Goal: Task Accomplishment & Management: Manage account settings

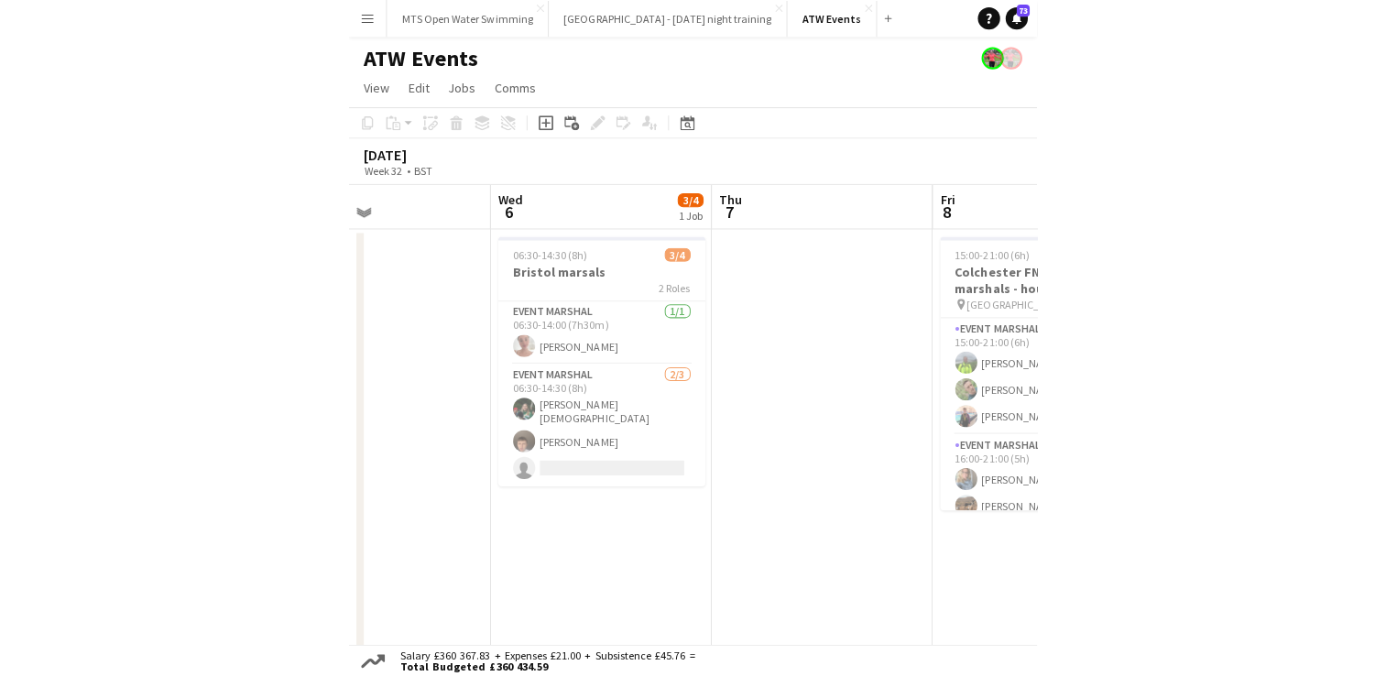
scroll to position [0, 451]
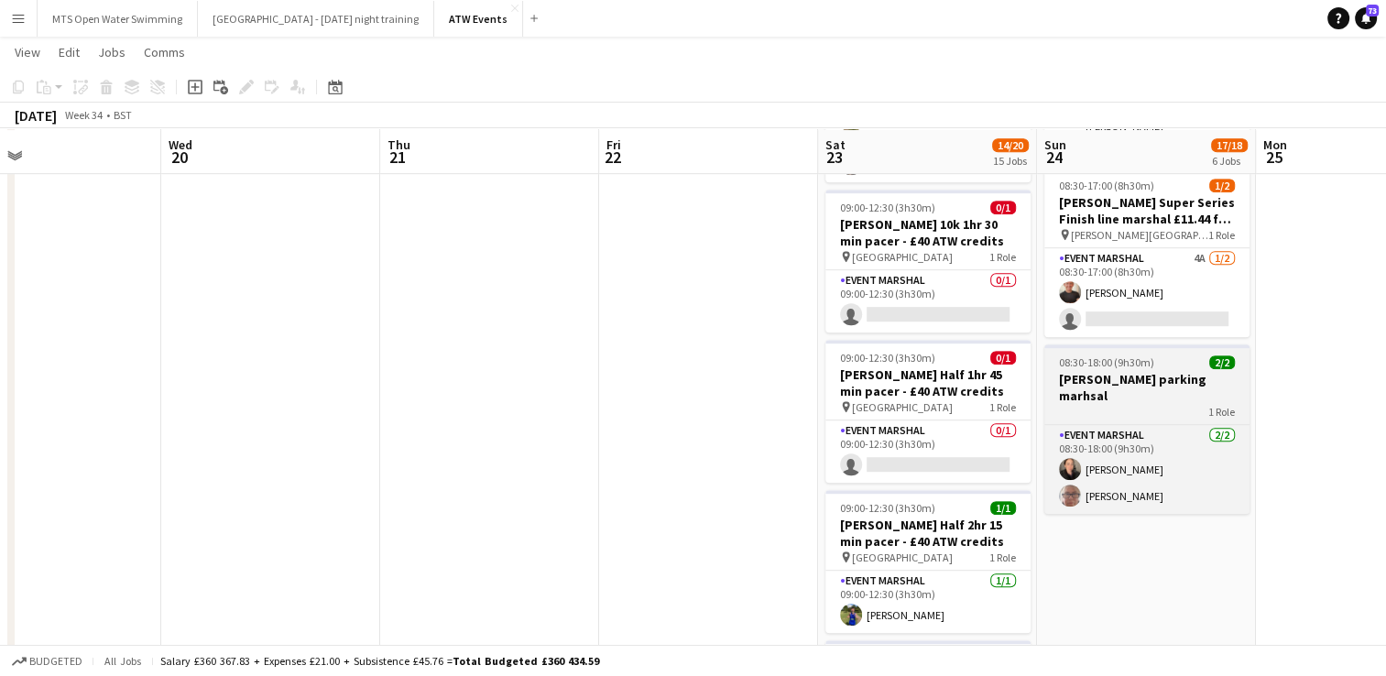
scroll to position [912, 0]
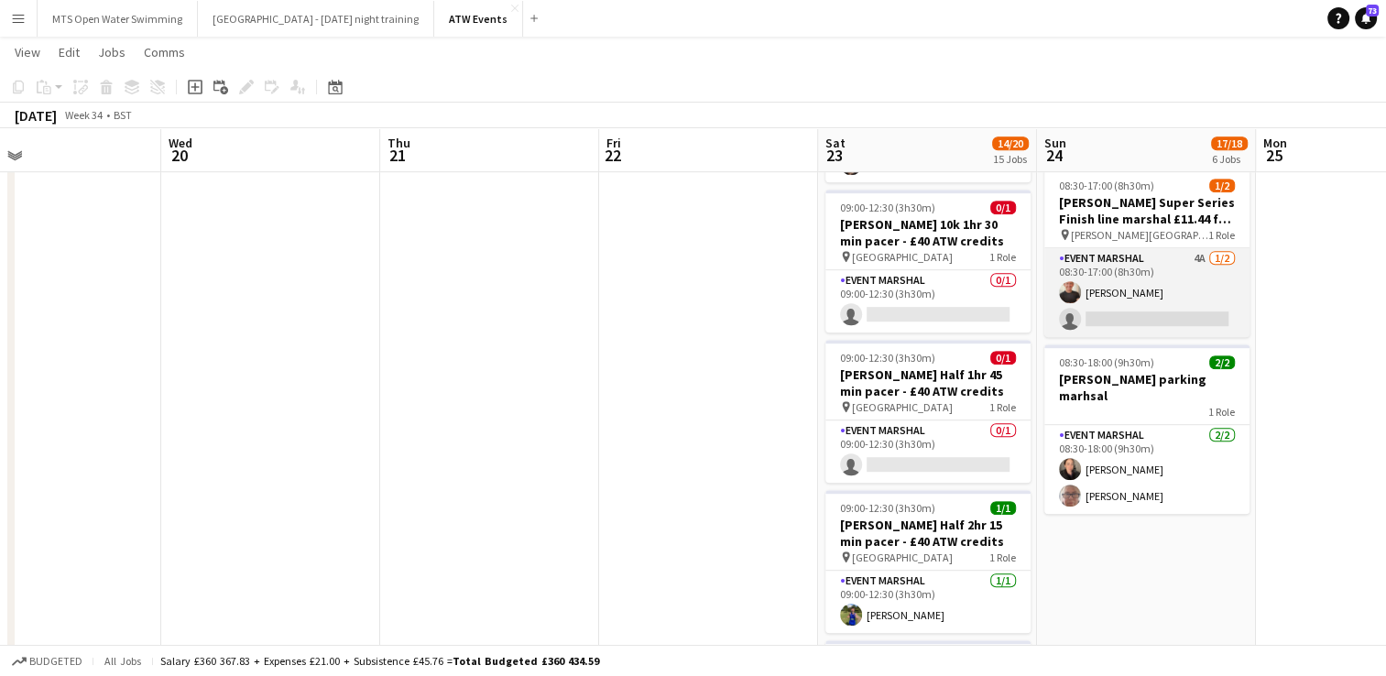
click at [681, 255] on app-card-role "Event Marshal 4A [DATE] 08:30-17:00 (8h30m) [PERSON_NAME] single-neutral-actions" at bounding box center [1146, 292] width 205 height 89
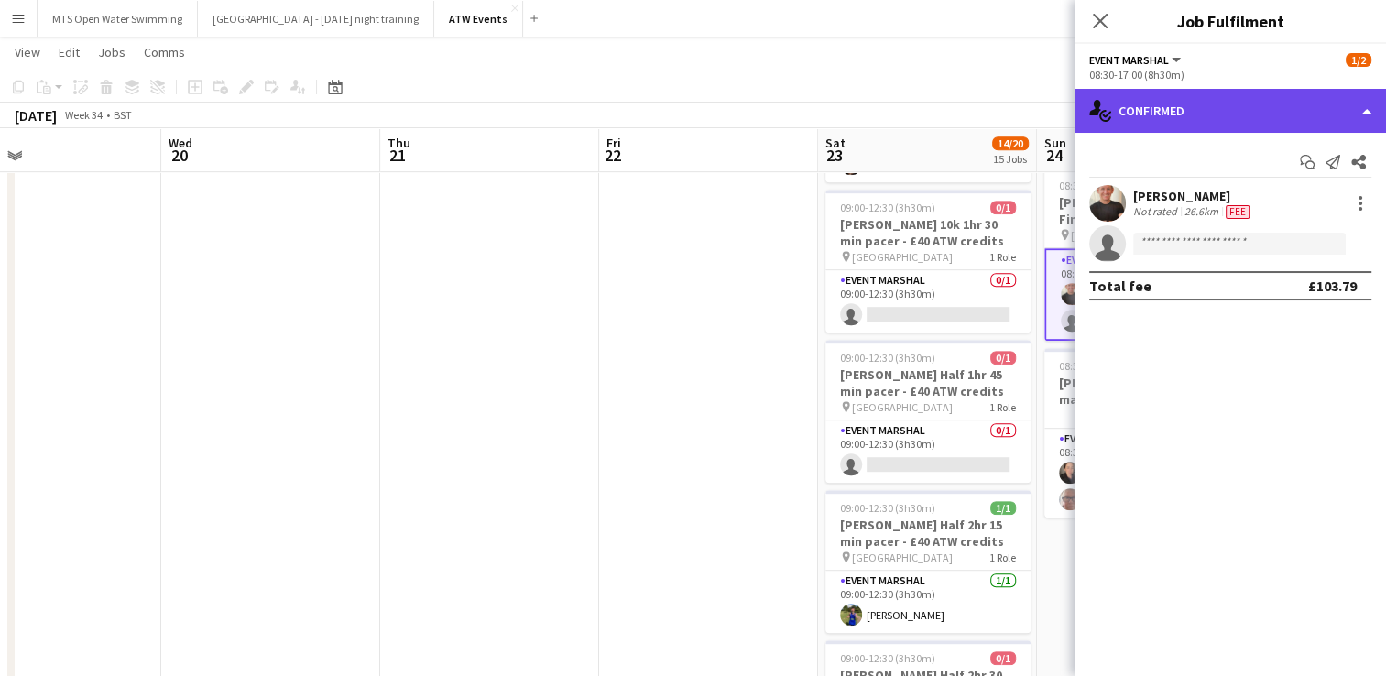
click at [681, 114] on div "single-neutral-actions-check-2 Confirmed" at bounding box center [1229, 111] width 311 height 44
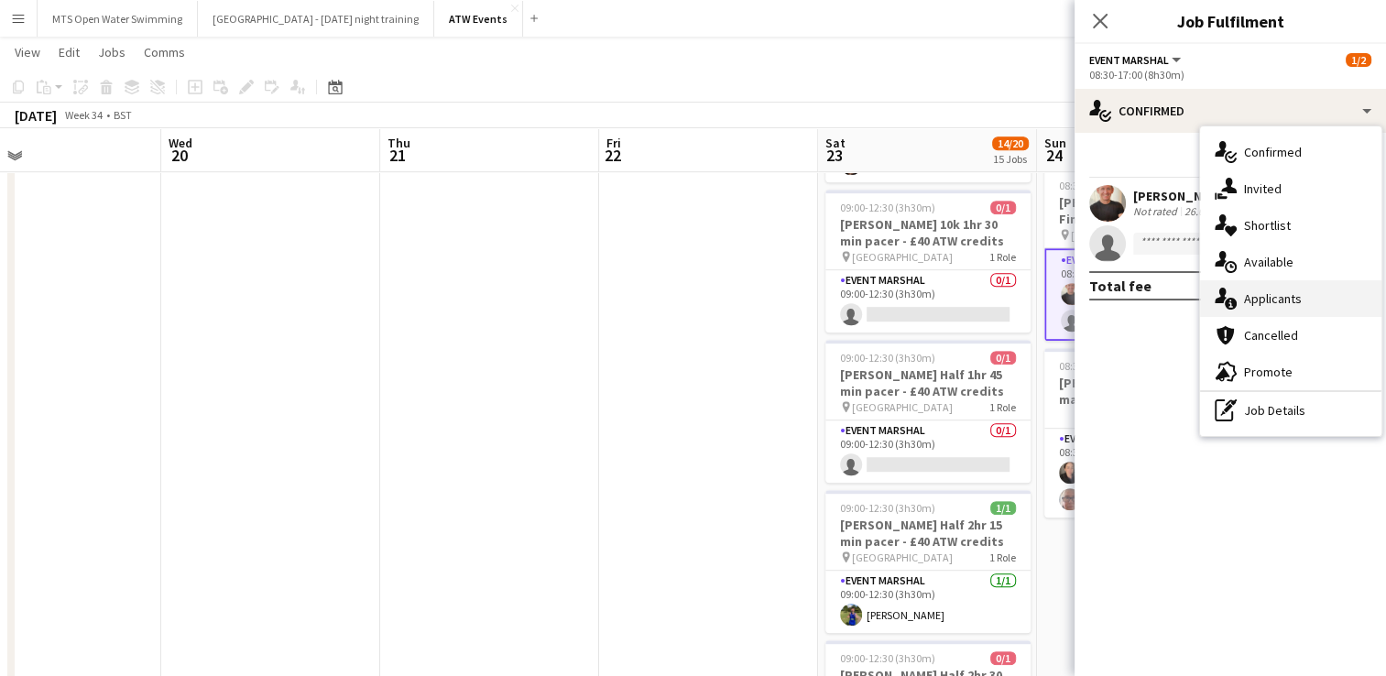
click at [681, 306] on div "single-neutral-actions-information Applicants" at bounding box center [1290, 298] width 181 height 37
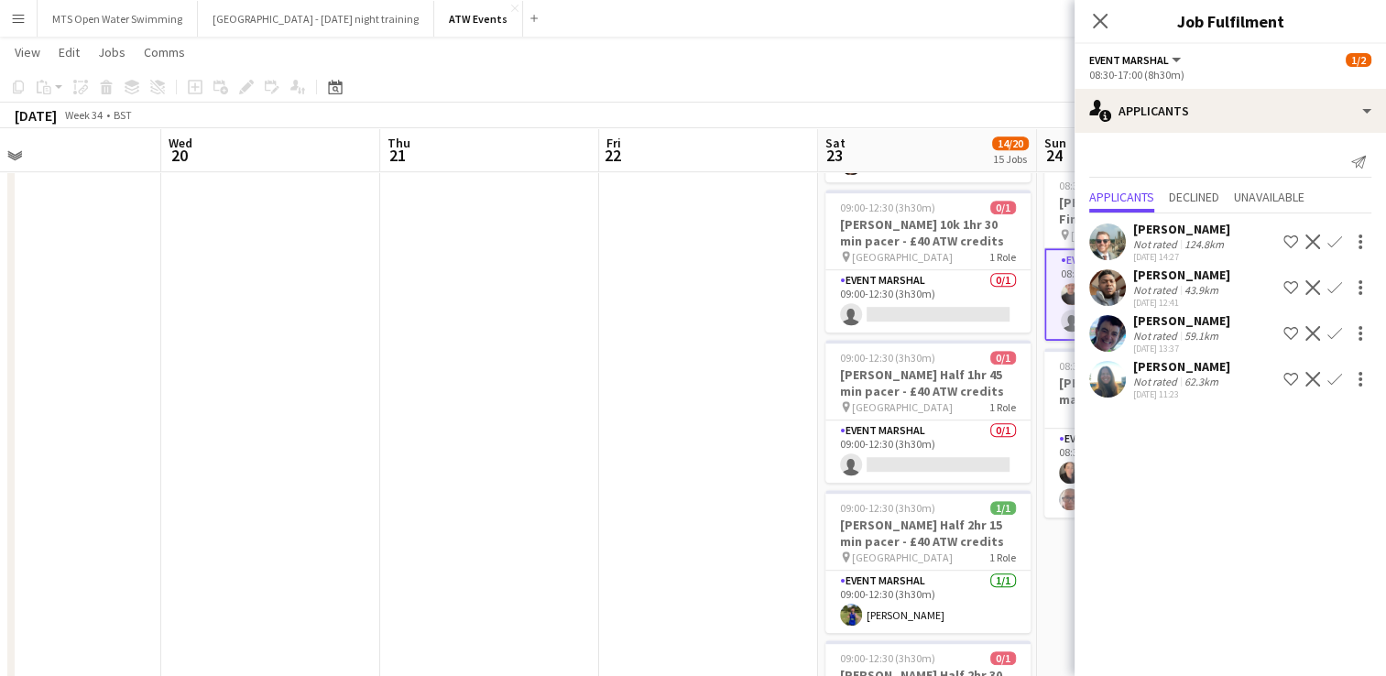
click at [681, 333] on app-icon "Confirm" at bounding box center [1334, 333] width 15 height 15
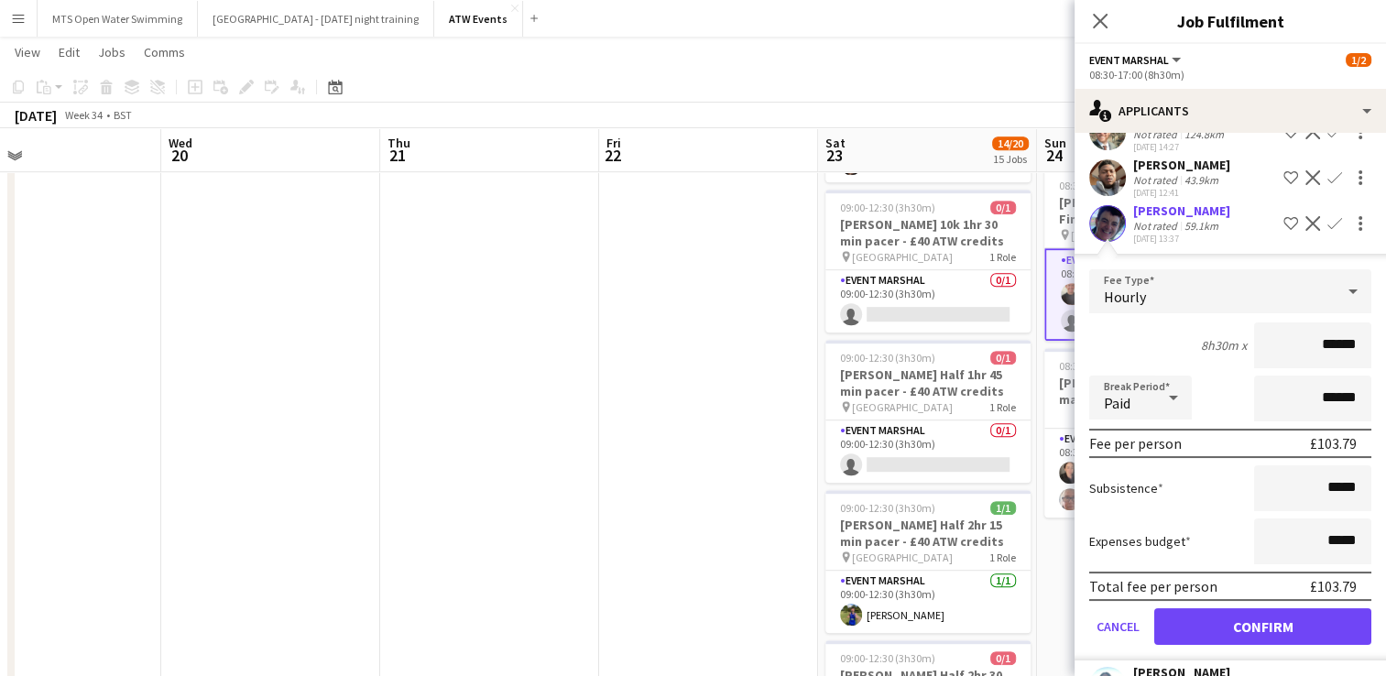
scroll to position [155, 0]
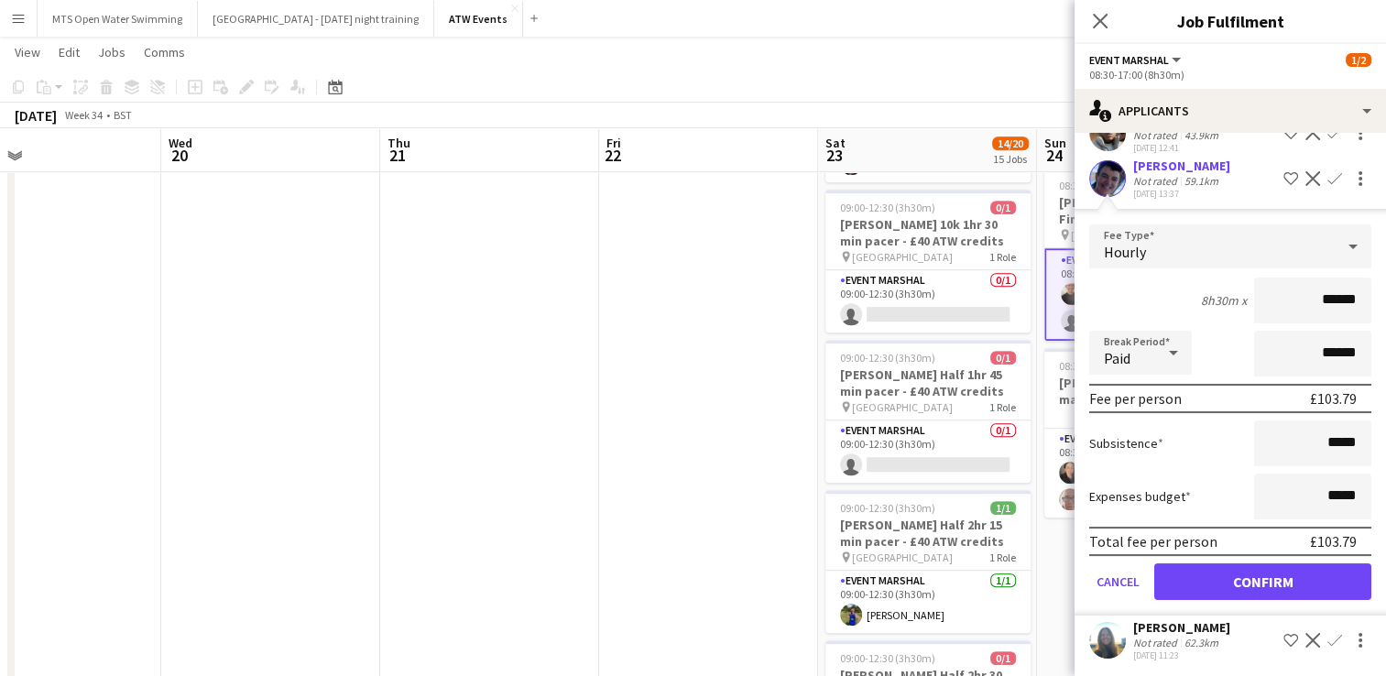
type input "******"
click at [681, 583] on button "Confirm" at bounding box center [1262, 581] width 217 height 37
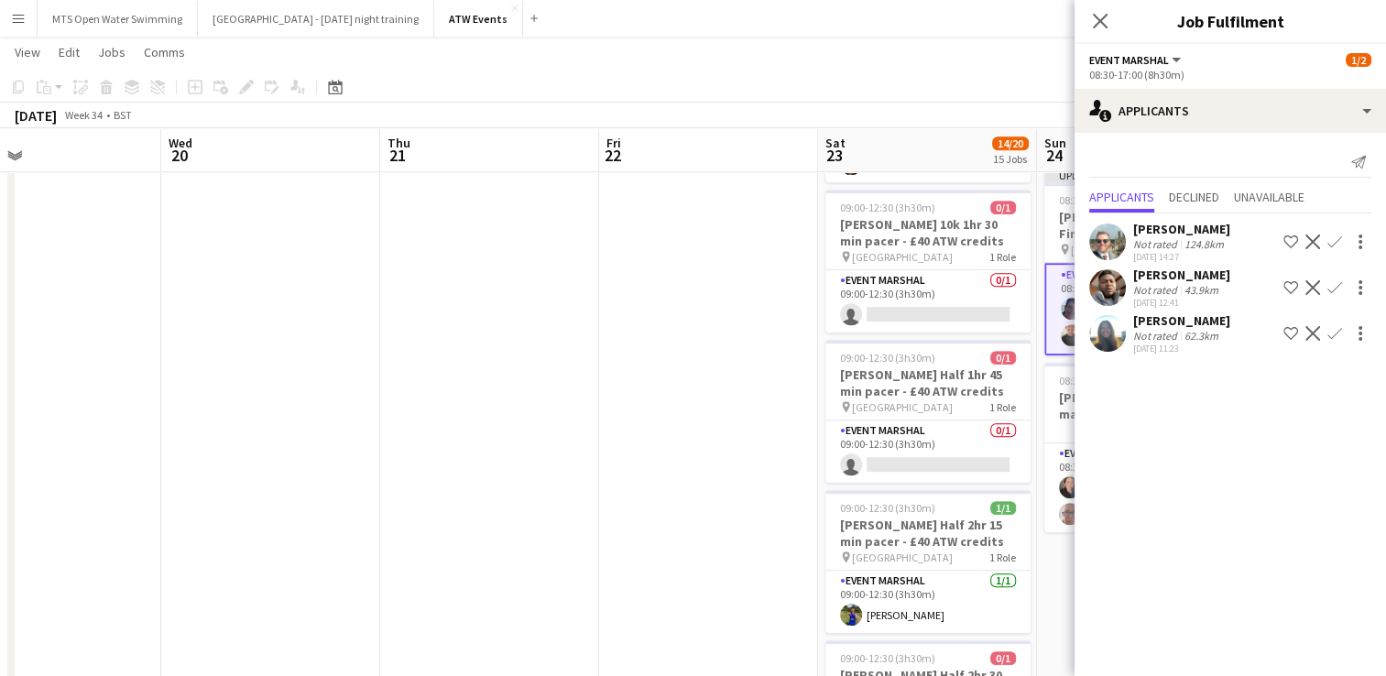
scroll to position [0, 0]
click at [681, 363] on app-date-cell at bounding box center [708, 555] width 219 height 2525
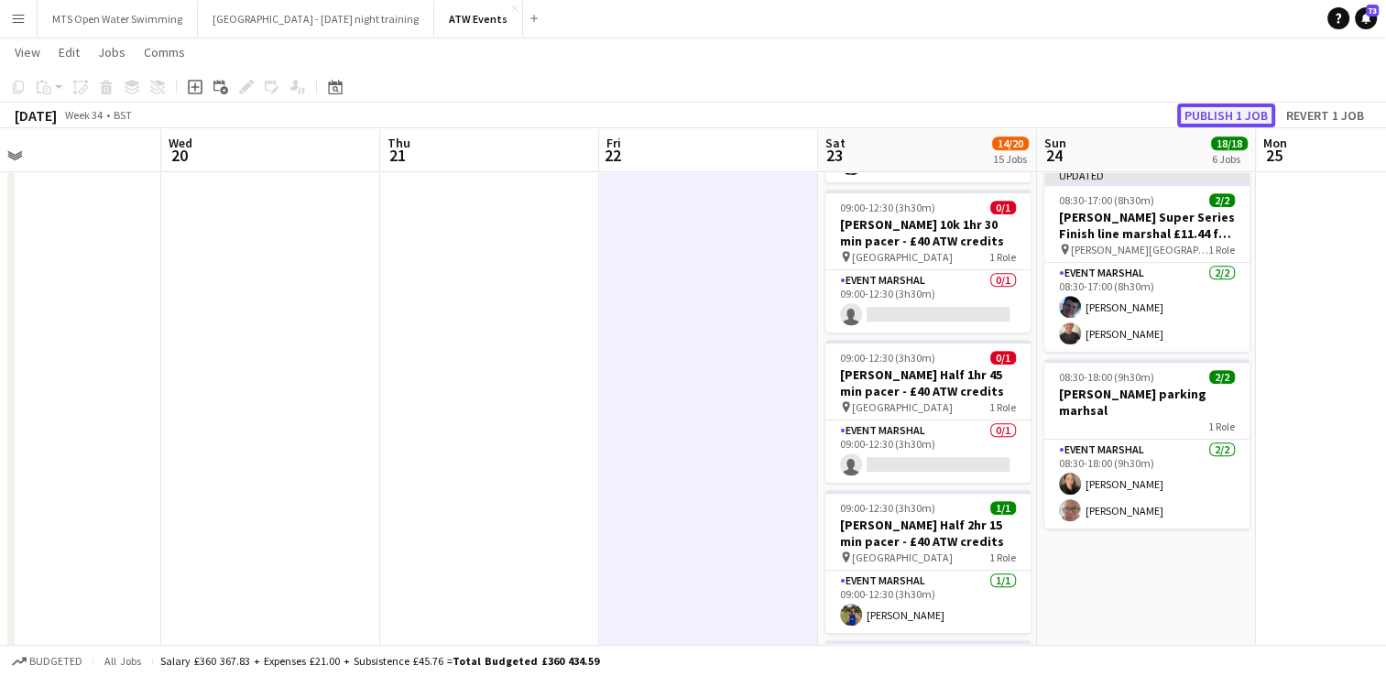
click at [681, 116] on button "Publish 1 job" at bounding box center [1226, 116] width 98 height 24
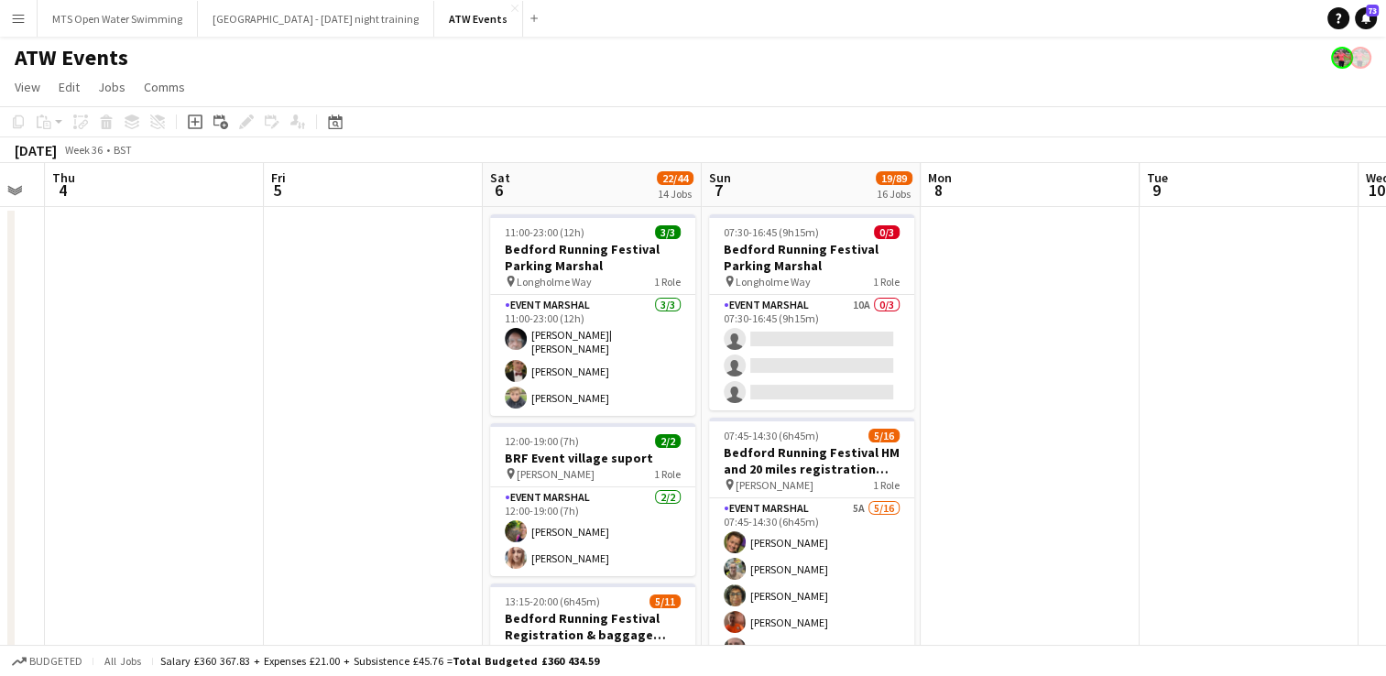
scroll to position [0, 620]
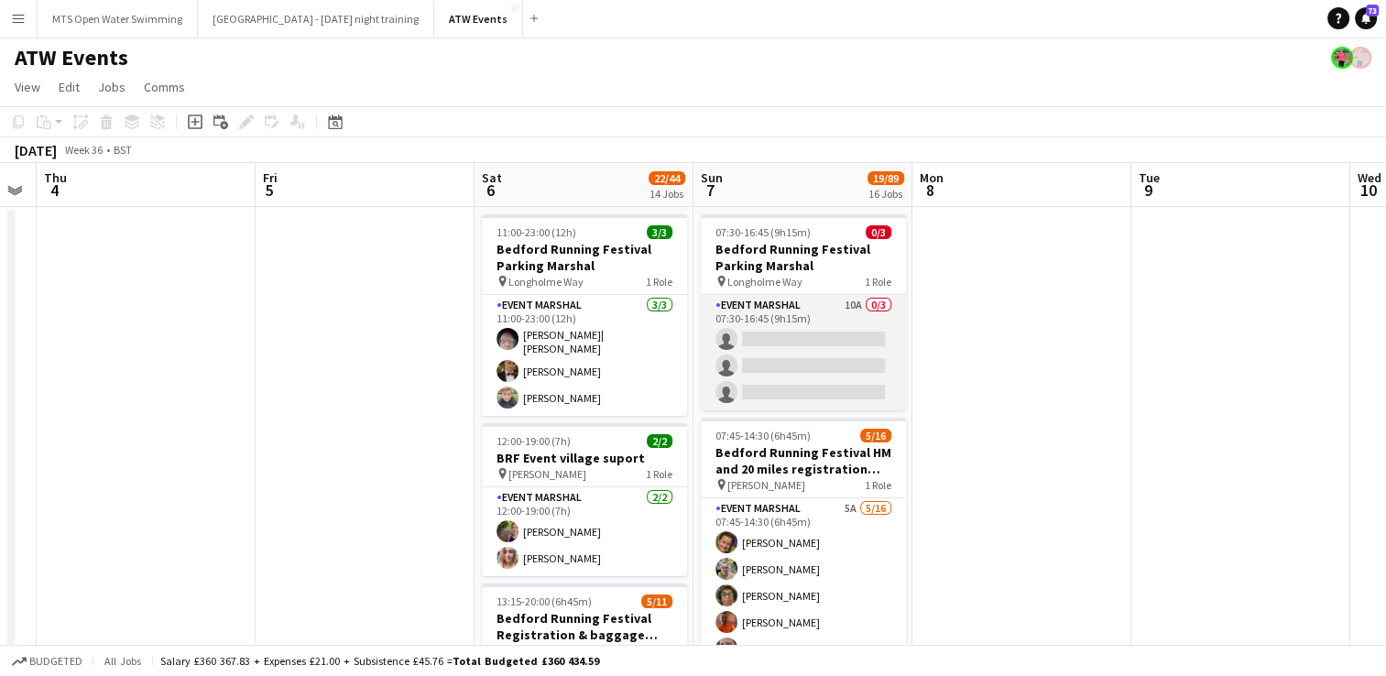
click at [681, 304] on app-card-role "Event Marshal 10A 0/3 07:30-16:45 (9h15m) single-neutral-actions single-neutral…" at bounding box center [803, 352] width 205 height 115
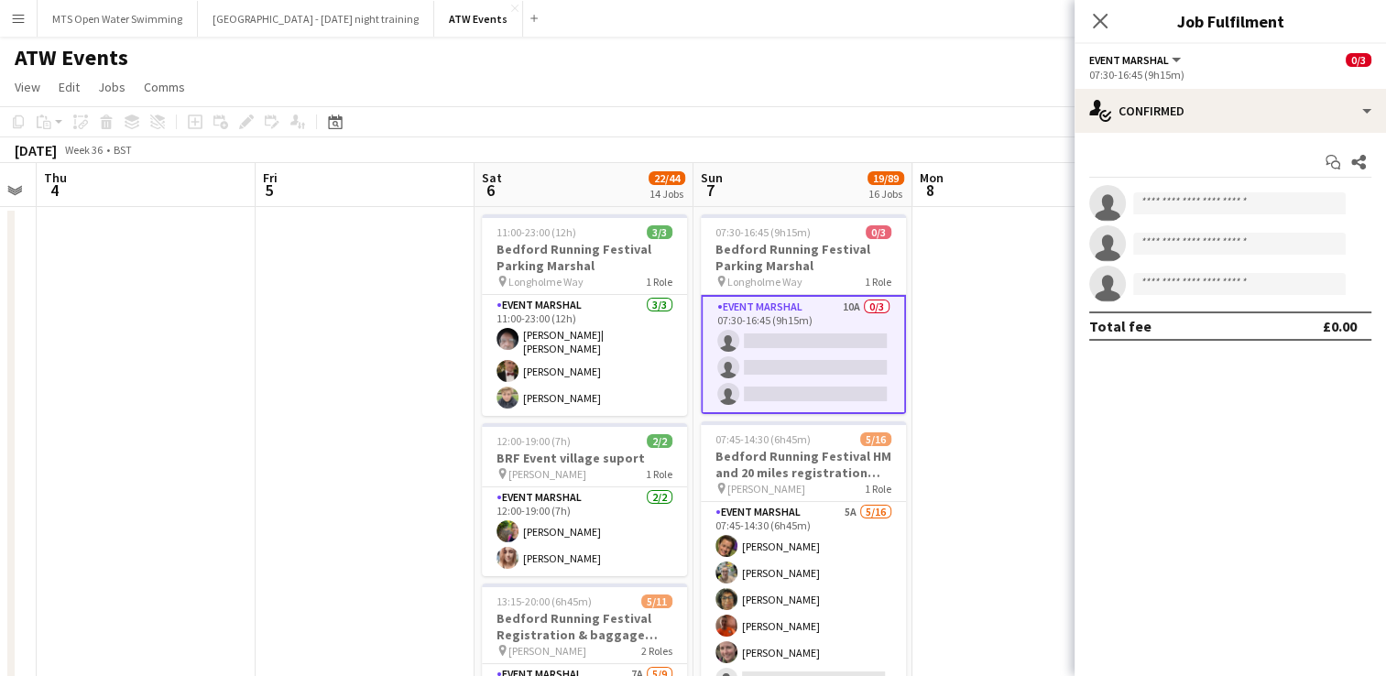
click at [681, 309] on app-card-role "Event Marshal 10A 0/3 07:30-16:45 (9h15m) single-neutral-actions single-neutral…" at bounding box center [803, 354] width 205 height 119
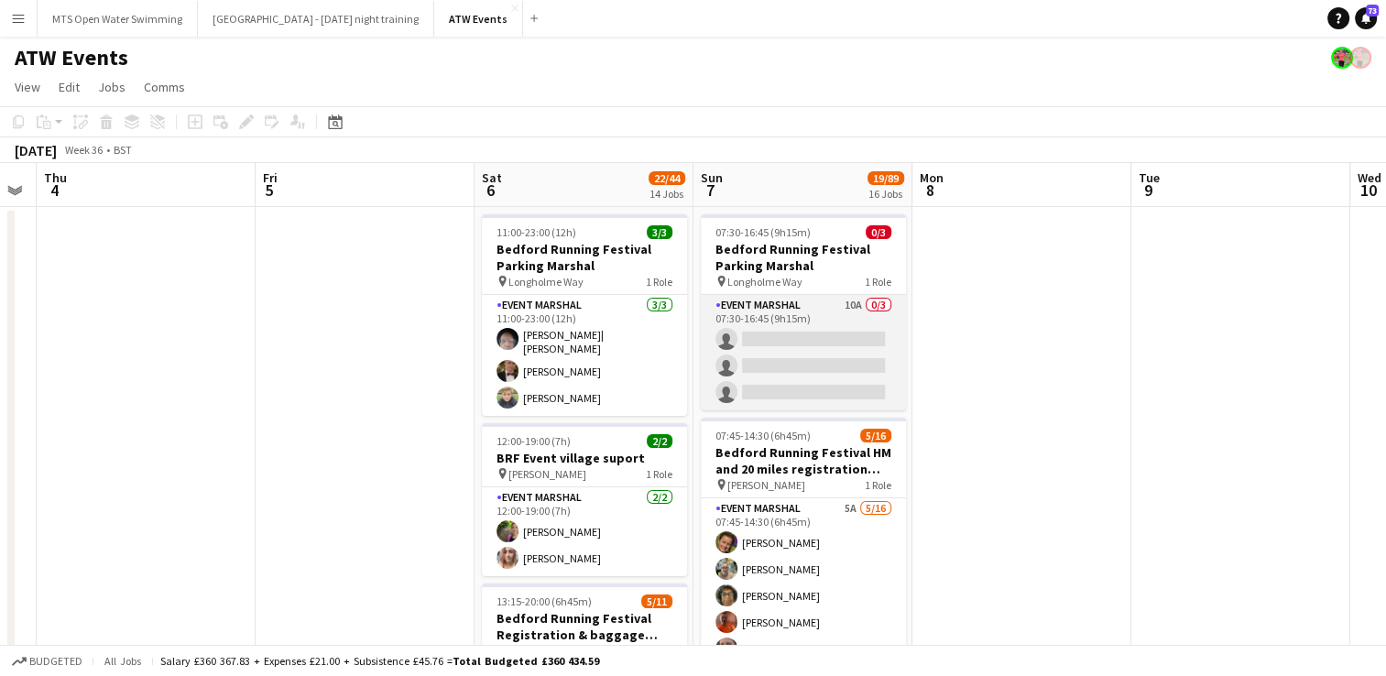
click at [681, 309] on app-card-role "Event Marshal 10A 0/3 07:30-16:45 (9h15m) single-neutral-actions single-neutral…" at bounding box center [803, 352] width 205 height 115
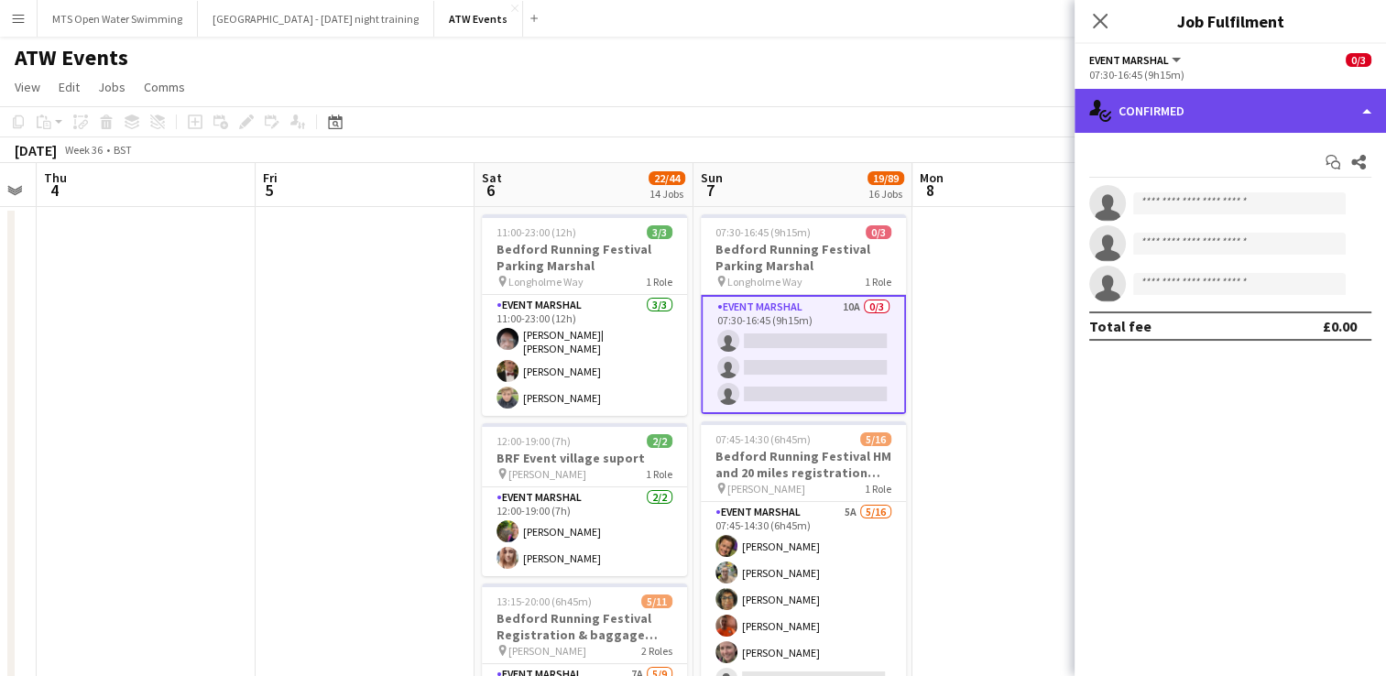
click at [681, 123] on div "single-neutral-actions-check-2 Confirmed" at bounding box center [1229, 111] width 311 height 44
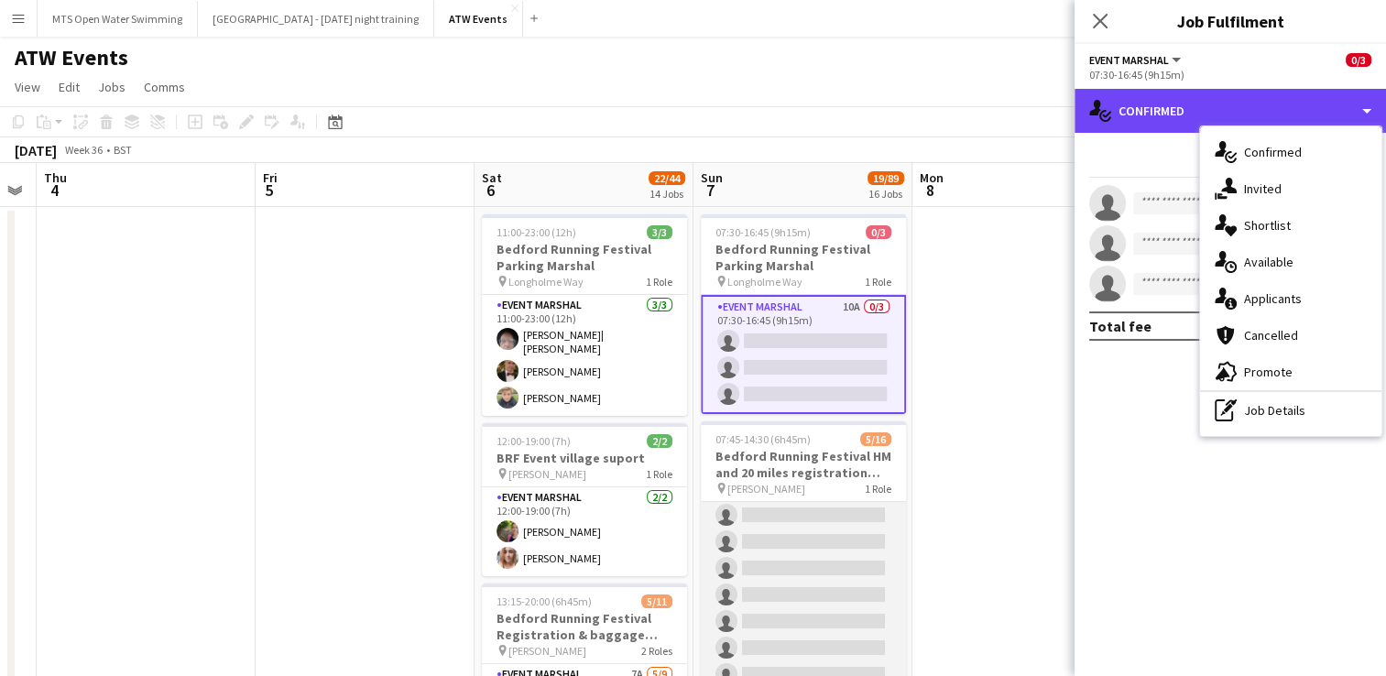
scroll to position [0, 0]
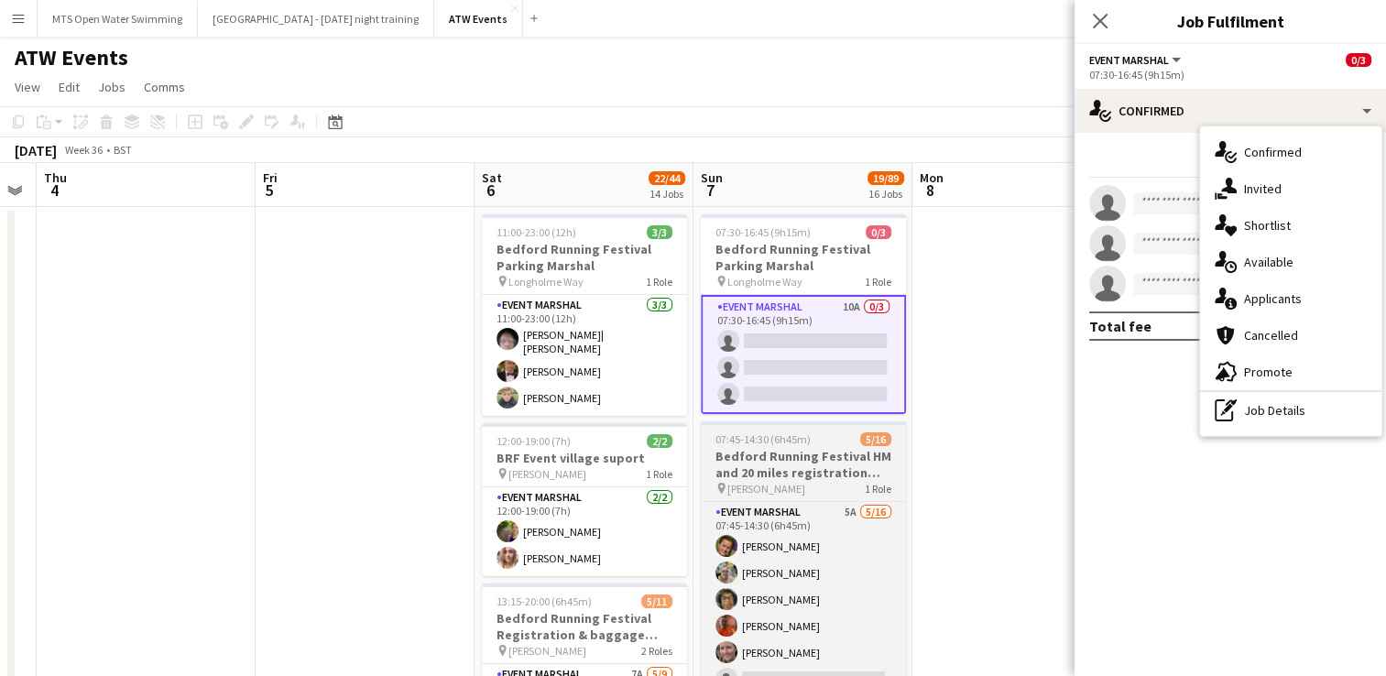
click at [681, 482] on div "pin [PERSON_NAME] 1 Role" at bounding box center [803, 488] width 205 height 15
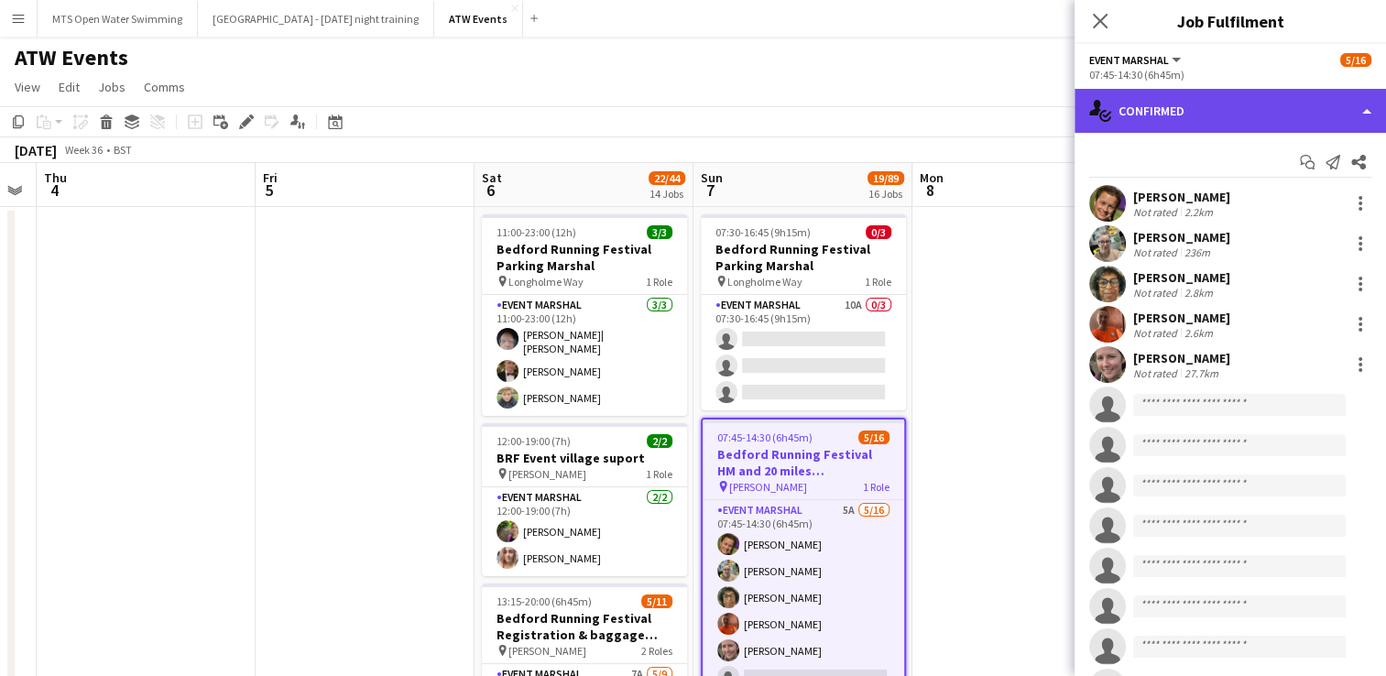
click at [681, 126] on div "single-neutral-actions-check-2 Confirmed" at bounding box center [1229, 111] width 311 height 44
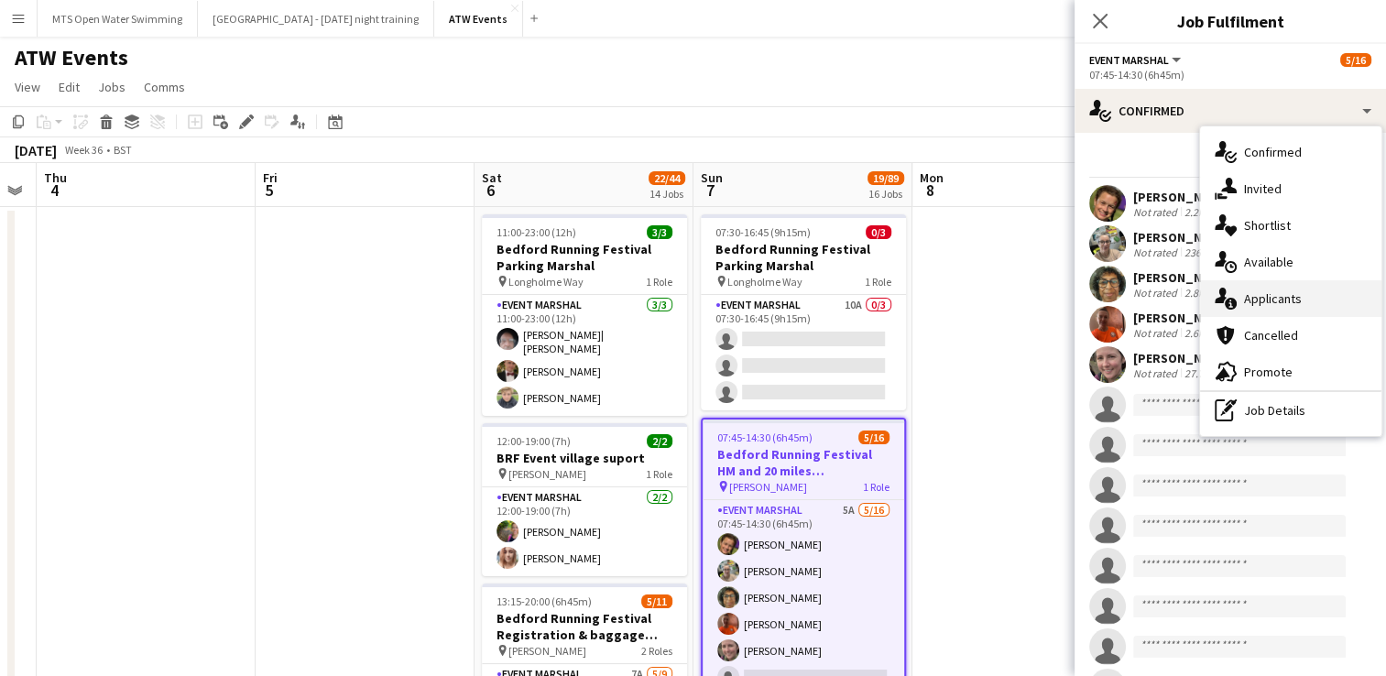
click at [681, 312] on div "single-neutral-actions-information Applicants" at bounding box center [1290, 298] width 181 height 37
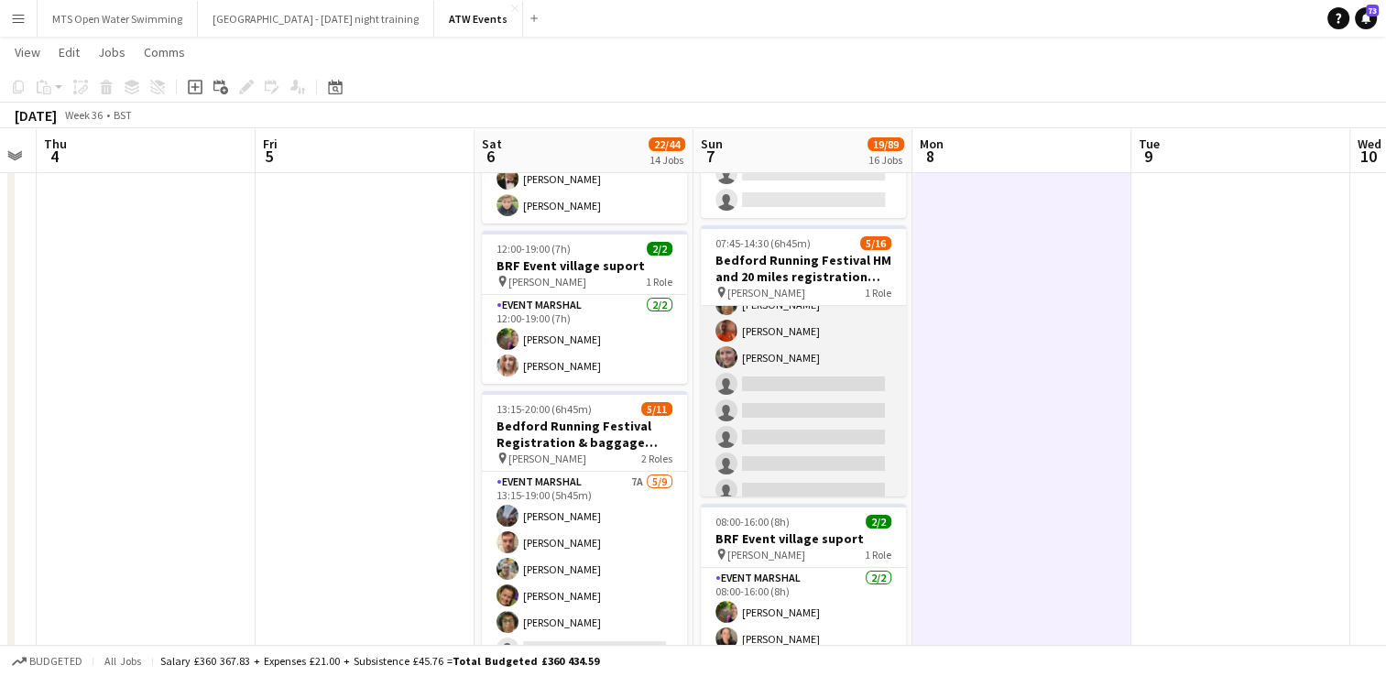
scroll to position [98, 0]
click at [681, 383] on app-card-role "Event Marshal 5A [DATE] 07:45-14:30 (6h45m) [PERSON_NAME] [PERSON_NAME] [PERSON…" at bounding box center [803, 438] width 205 height 461
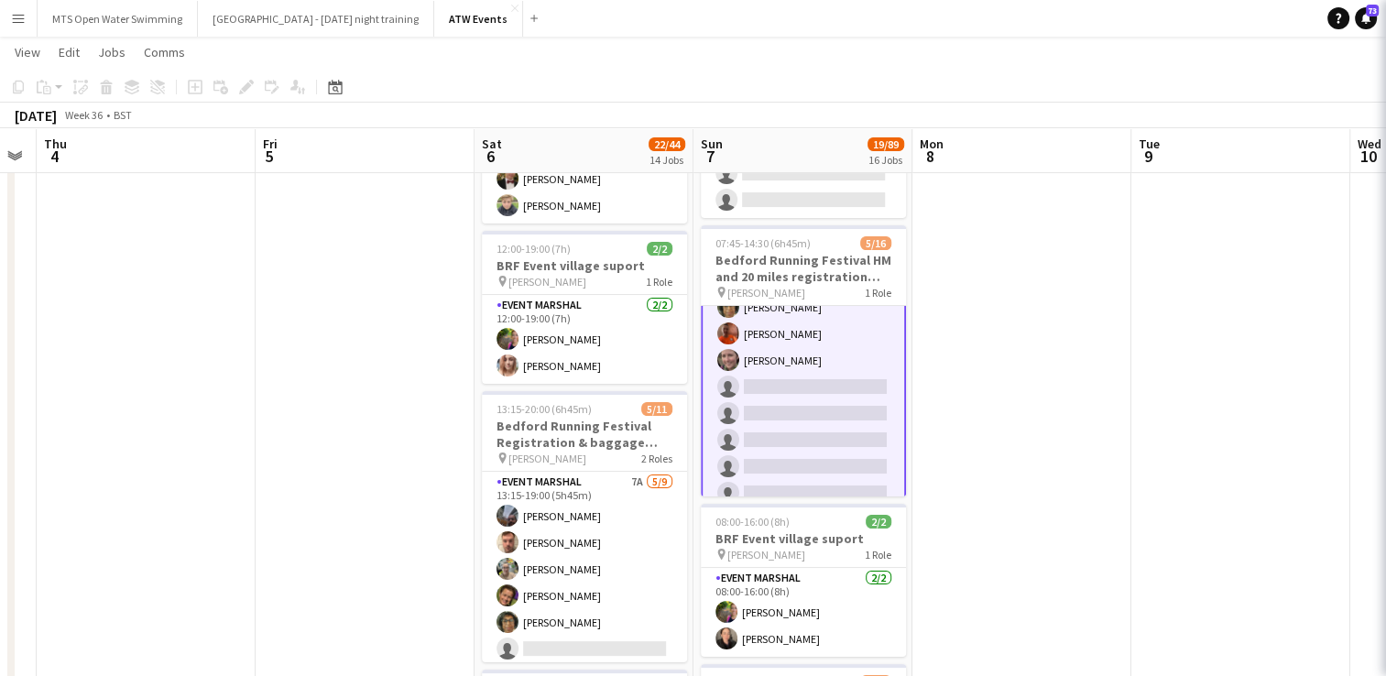
scroll to position [99, 0]
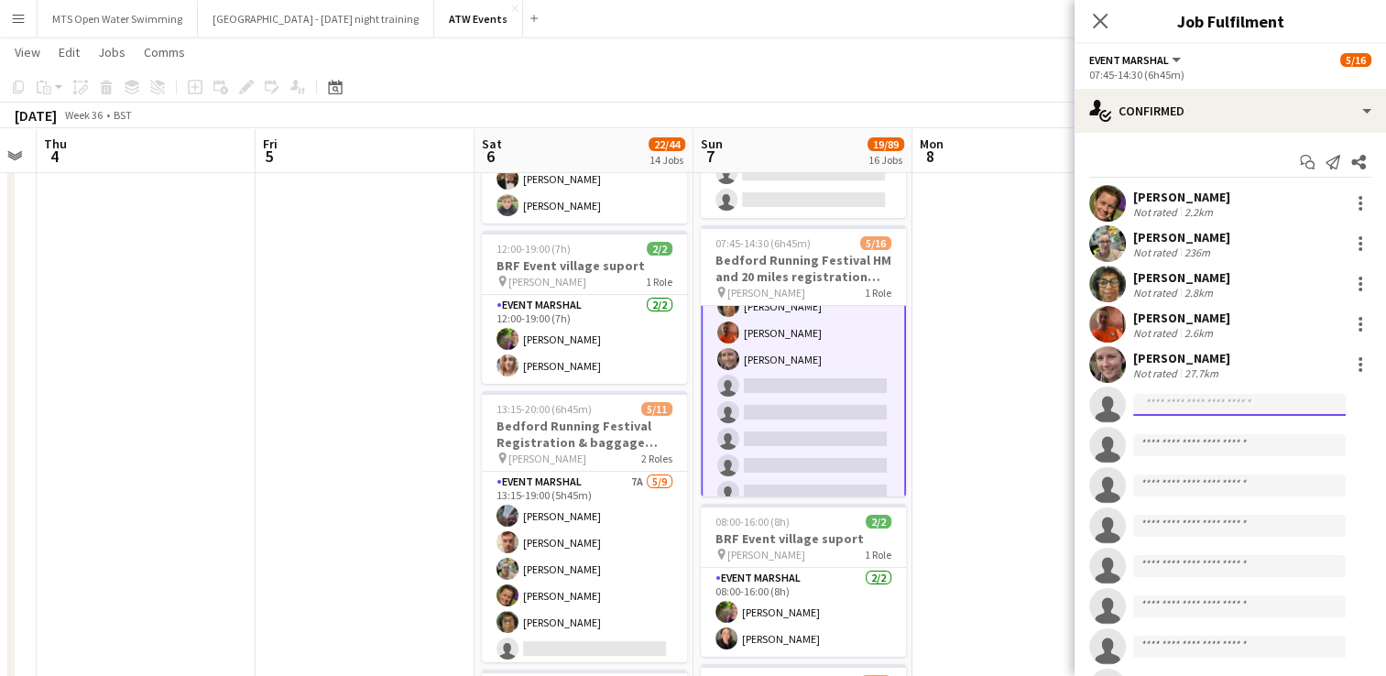
click at [681, 401] on input at bounding box center [1239, 405] width 213 height 22
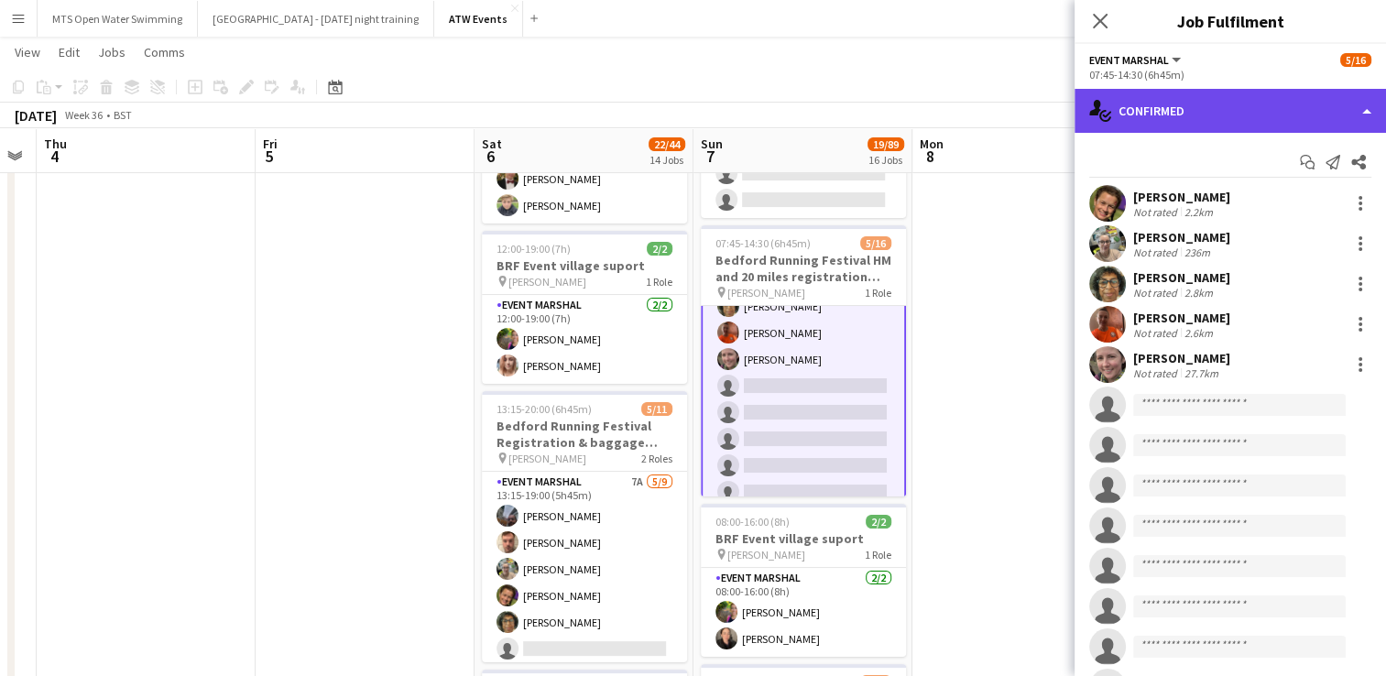
click at [681, 108] on div "single-neutral-actions-check-2 Confirmed" at bounding box center [1229, 111] width 311 height 44
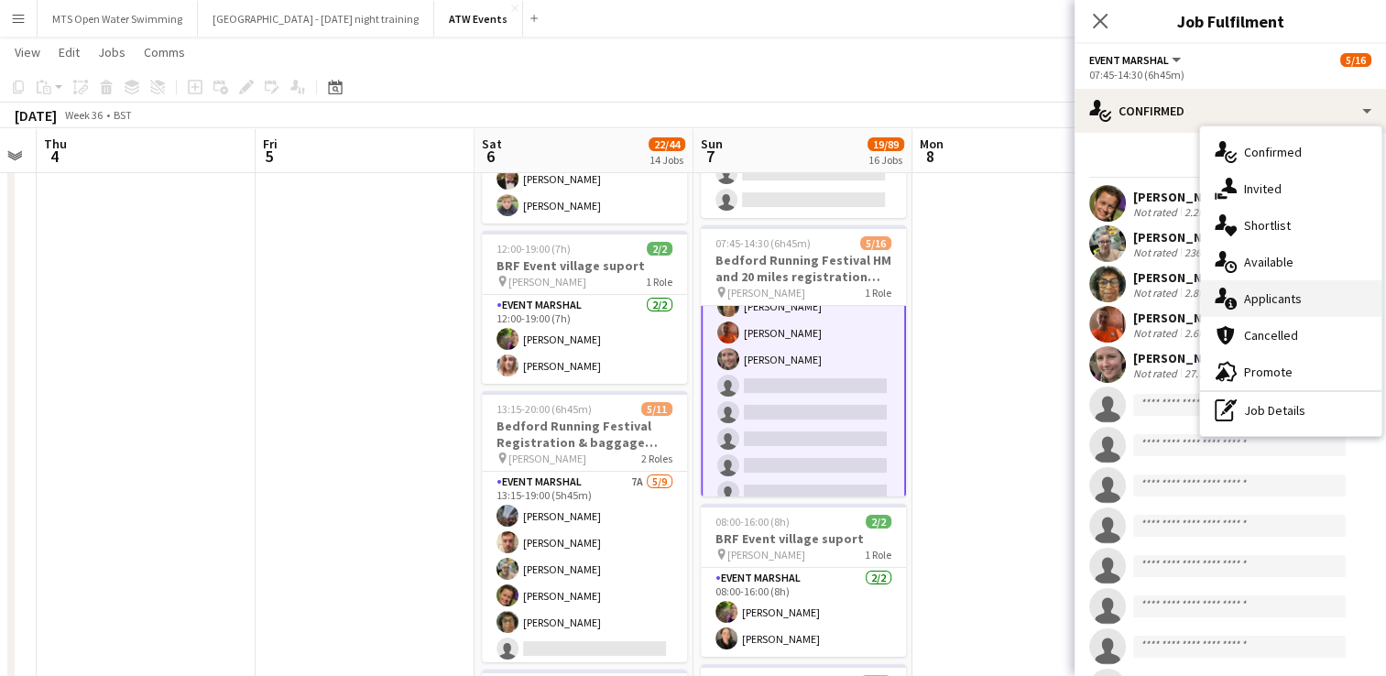
click at [681, 297] on div "single-neutral-actions-information Applicants" at bounding box center [1290, 298] width 181 height 37
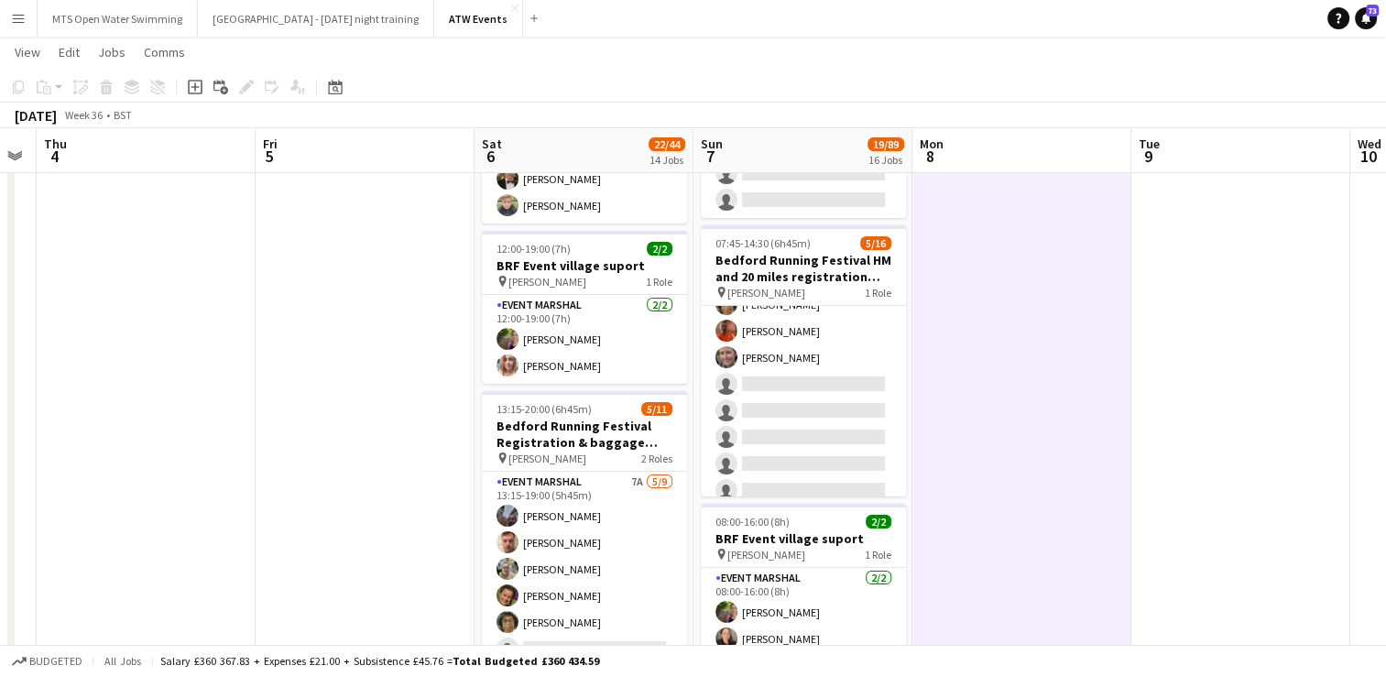
scroll to position [98, 0]
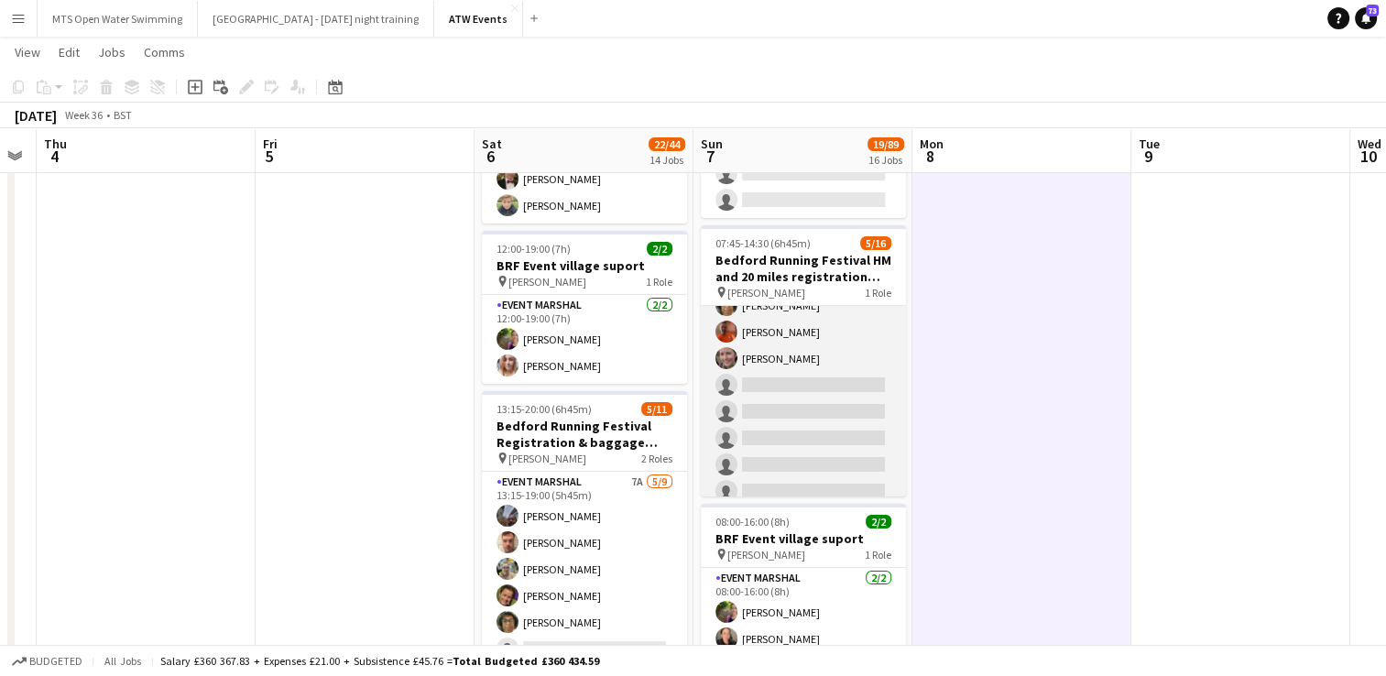
click at [681, 376] on app-card-role "Event Marshal 5A [DATE] 07:45-14:30 (6h45m) [PERSON_NAME] [PERSON_NAME] [PERSON…" at bounding box center [803, 438] width 205 height 461
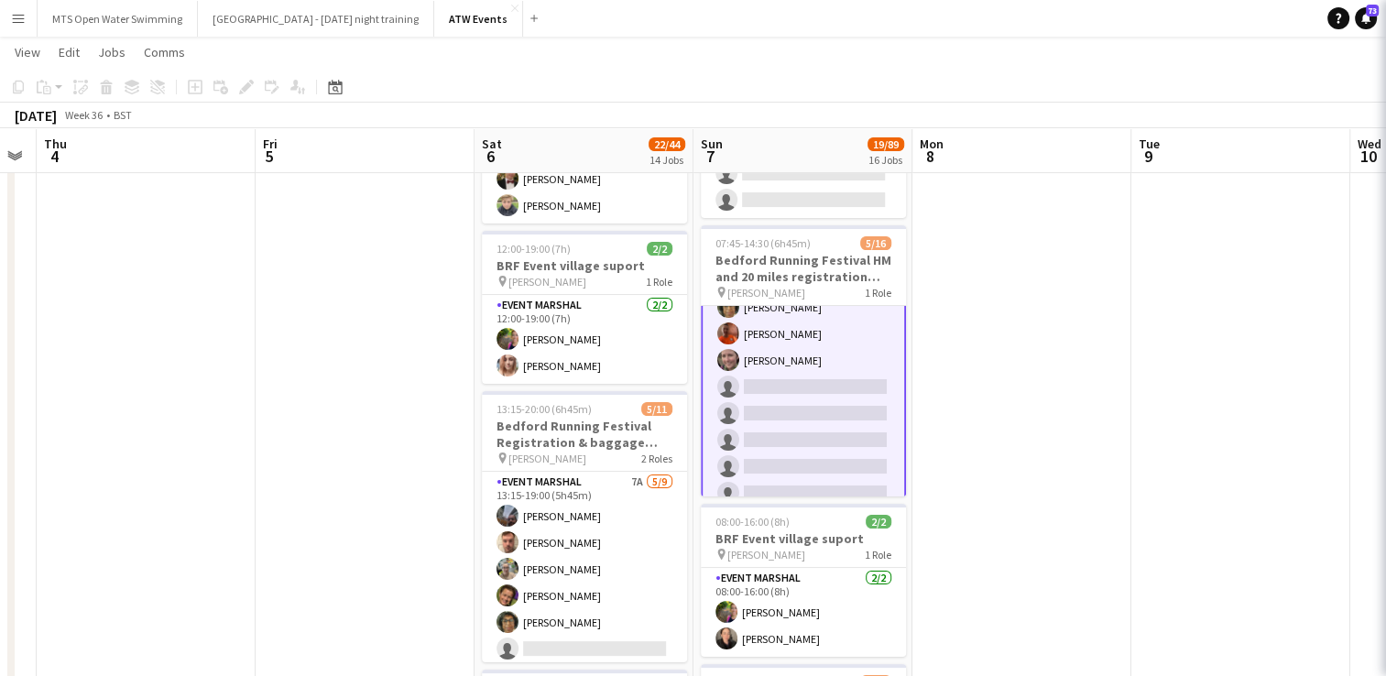
scroll to position [99, 0]
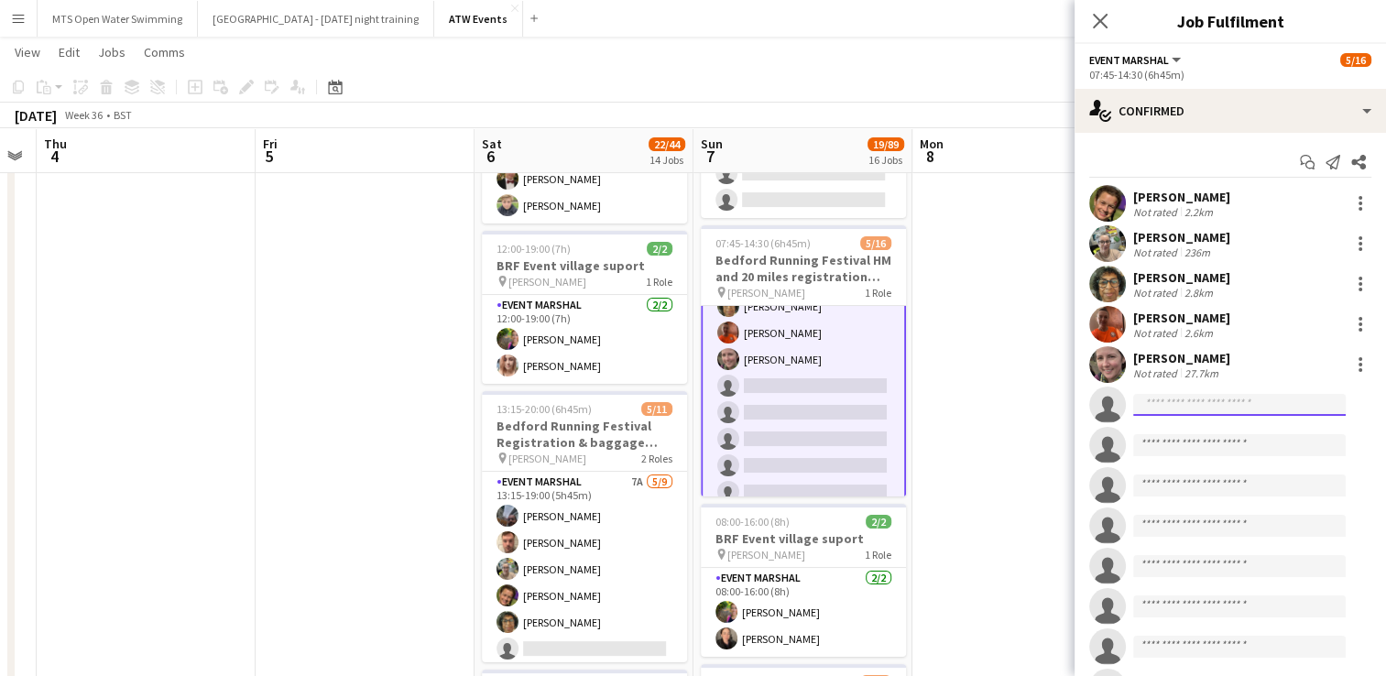
click at [681, 409] on input at bounding box center [1239, 405] width 213 height 22
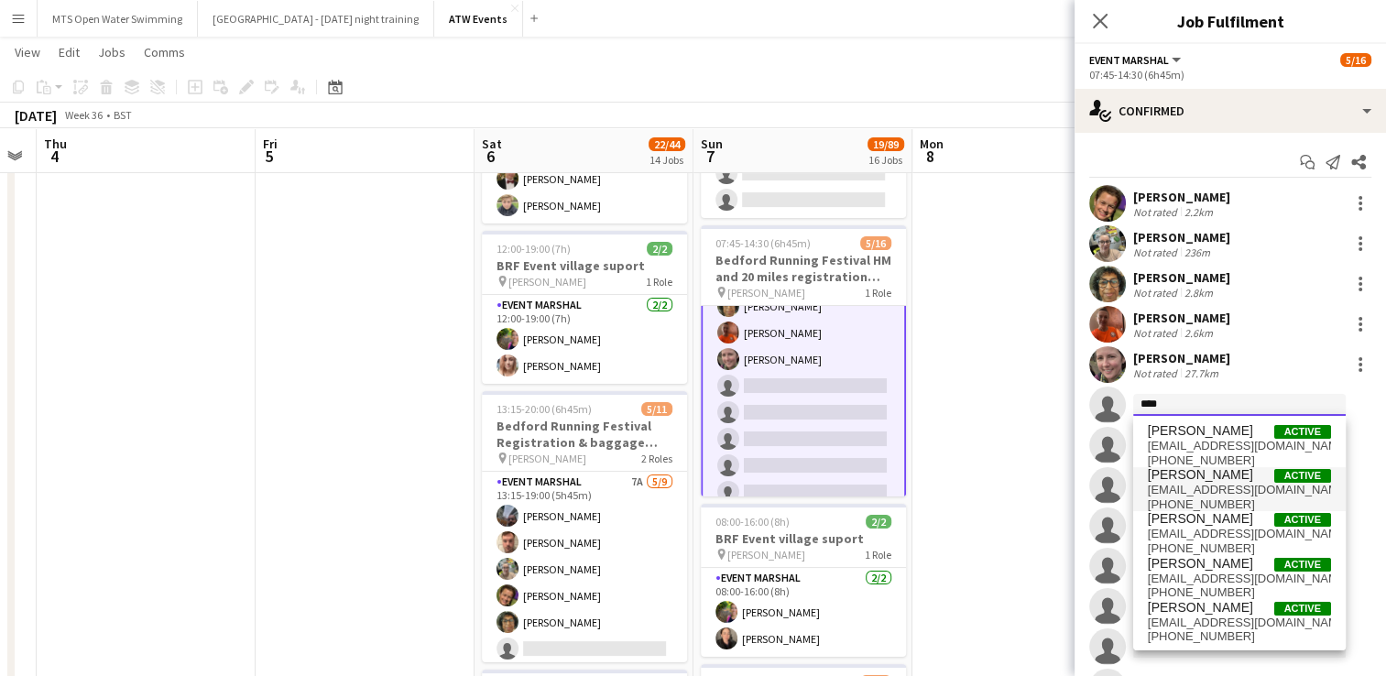
type input "****"
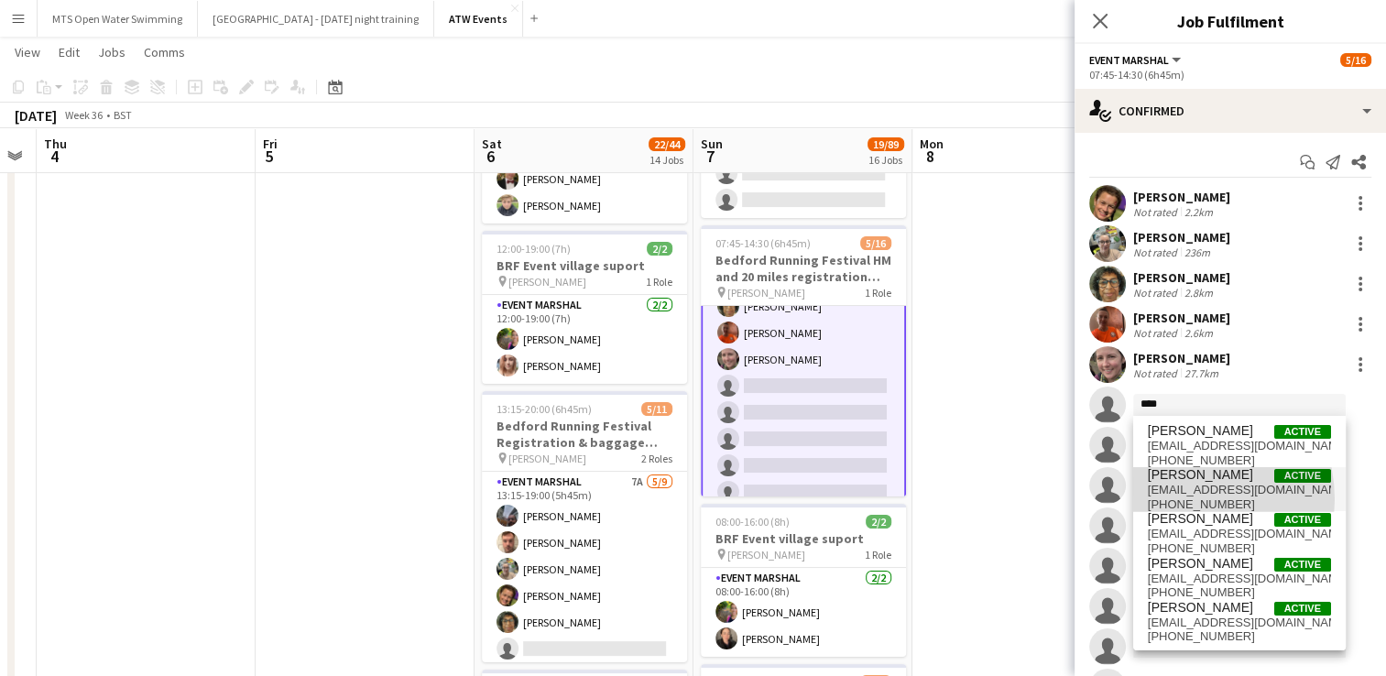
click at [681, 499] on span "[PHONE_NUMBER]" at bounding box center [1239, 504] width 183 height 15
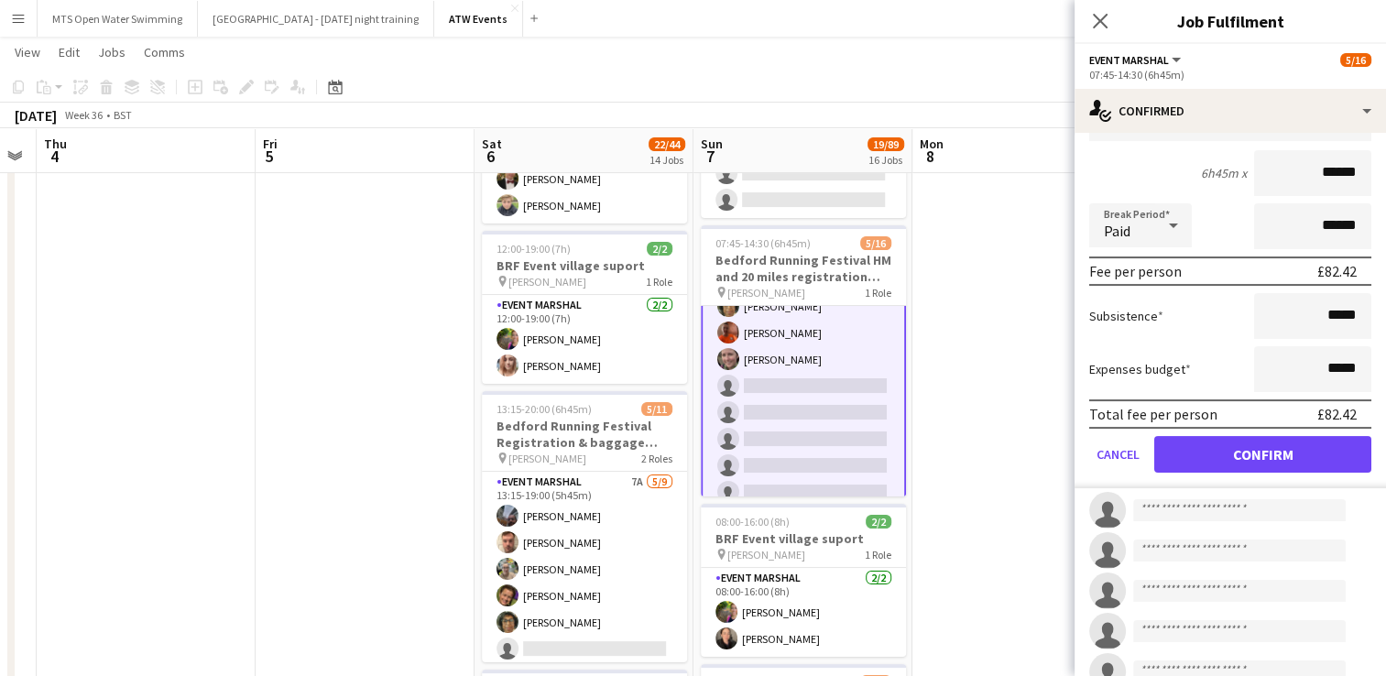
scroll to position [351, 0]
click at [681, 456] on button "Confirm" at bounding box center [1262, 454] width 217 height 37
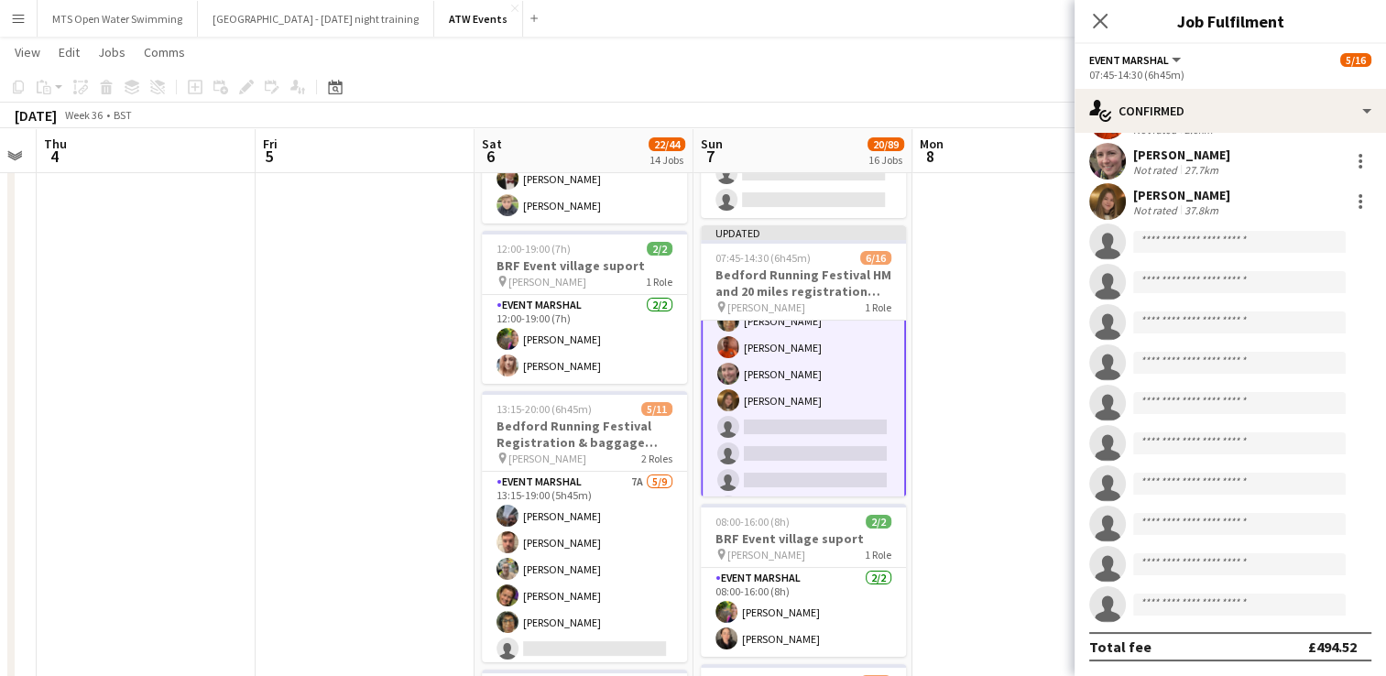
scroll to position [202, 0]
click at [681, 192] on div "[PERSON_NAME]" at bounding box center [1181, 196] width 97 height 16
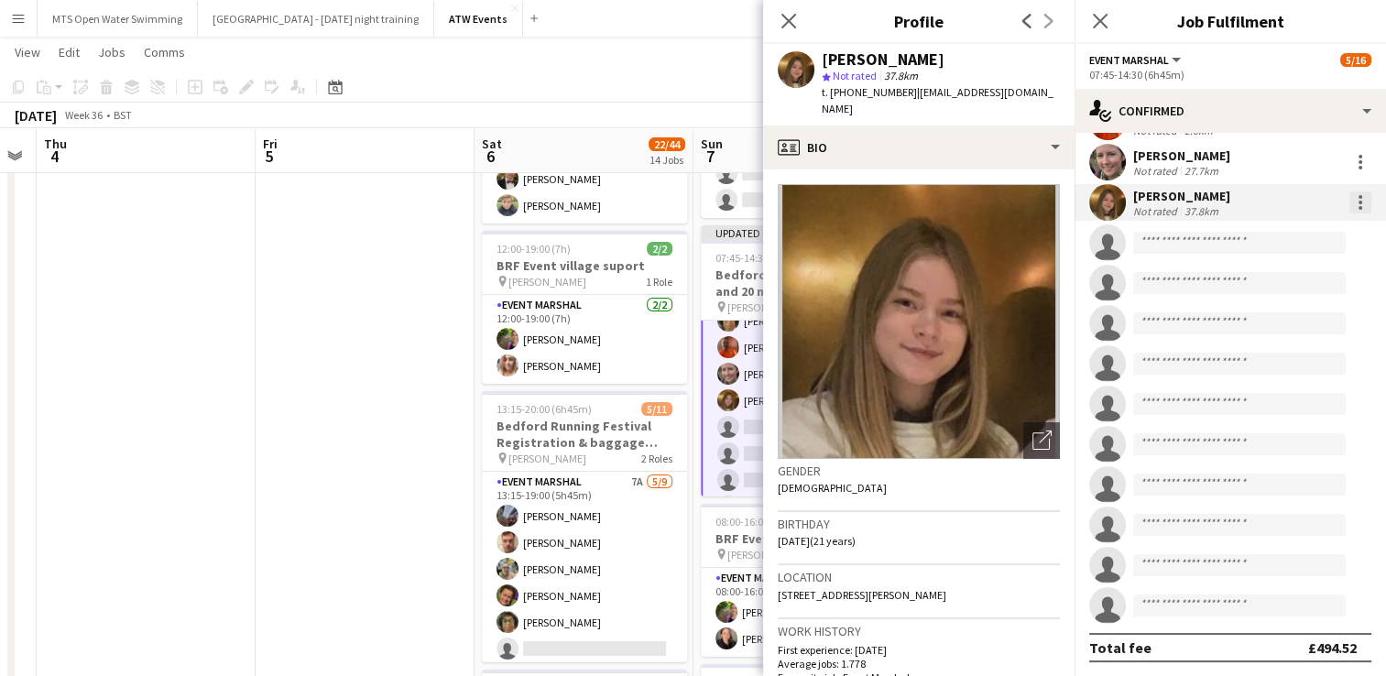
click at [681, 193] on div at bounding box center [1360, 202] width 22 height 22
click at [681, 226] on button "Edit fee" at bounding box center [1286, 235] width 143 height 44
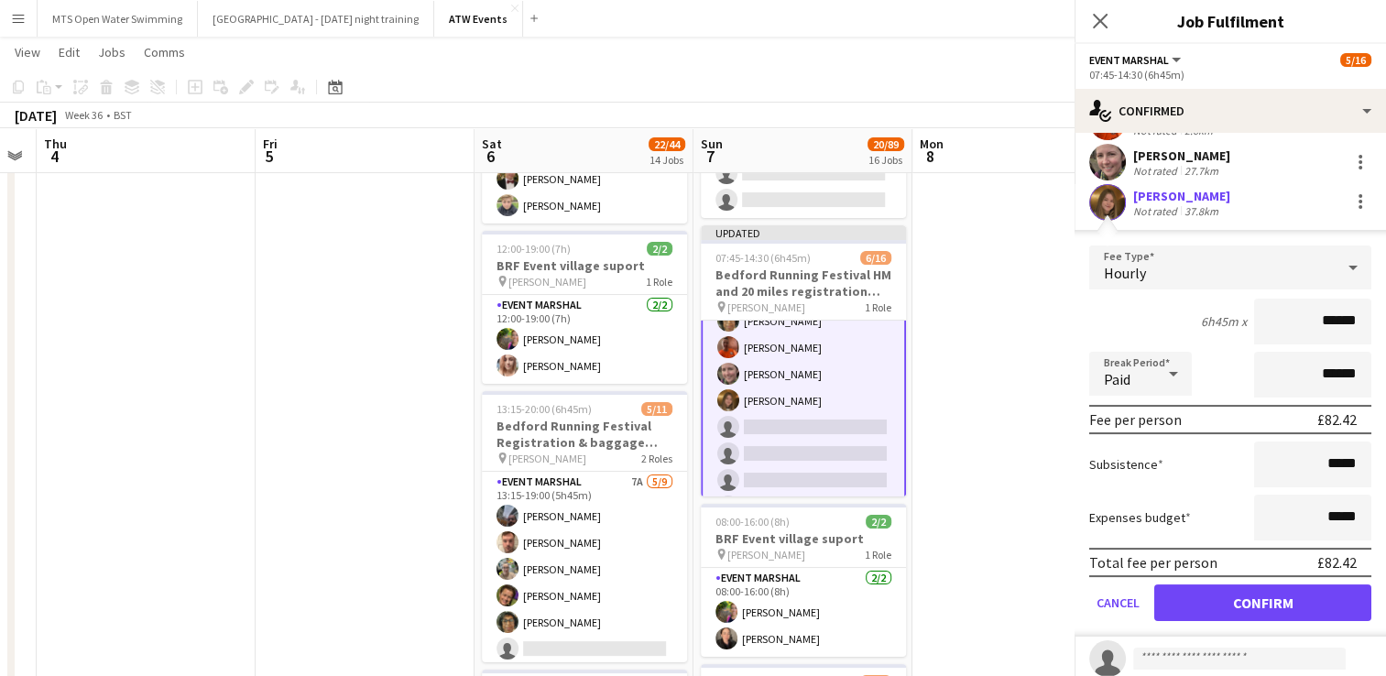
scroll to position [351, 0]
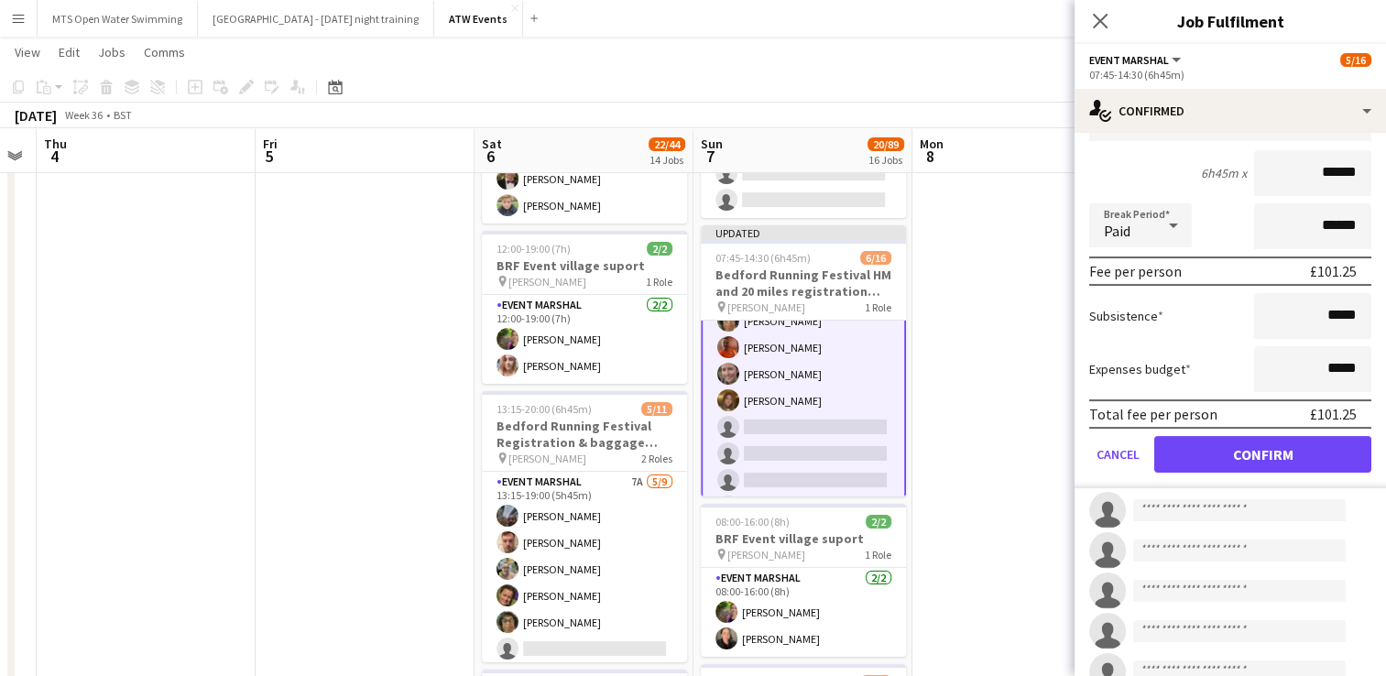
type input "******"
click at [681, 455] on button "Confirm" at bounding box center [1262, 454] width 217 height 37
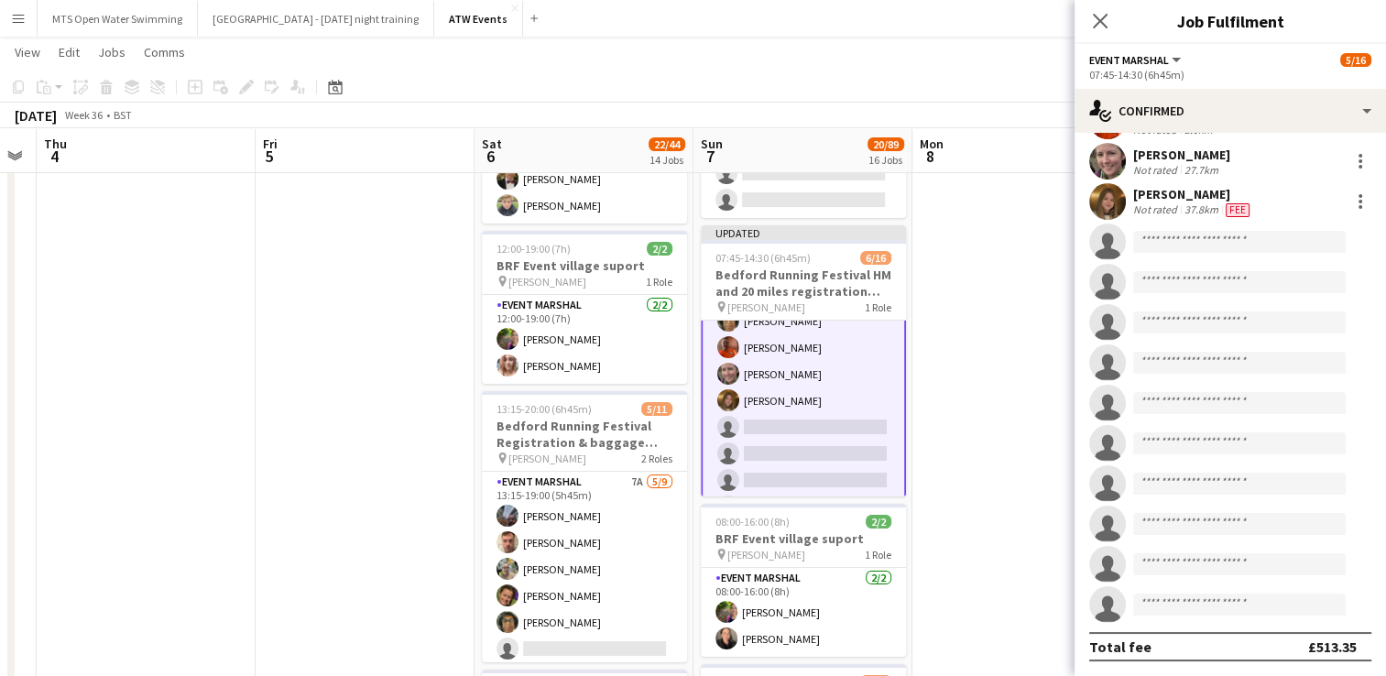
scroll to position [202, 0]
click at [681, 240] on input at bounding box center [1239, 243] width 213 height 22
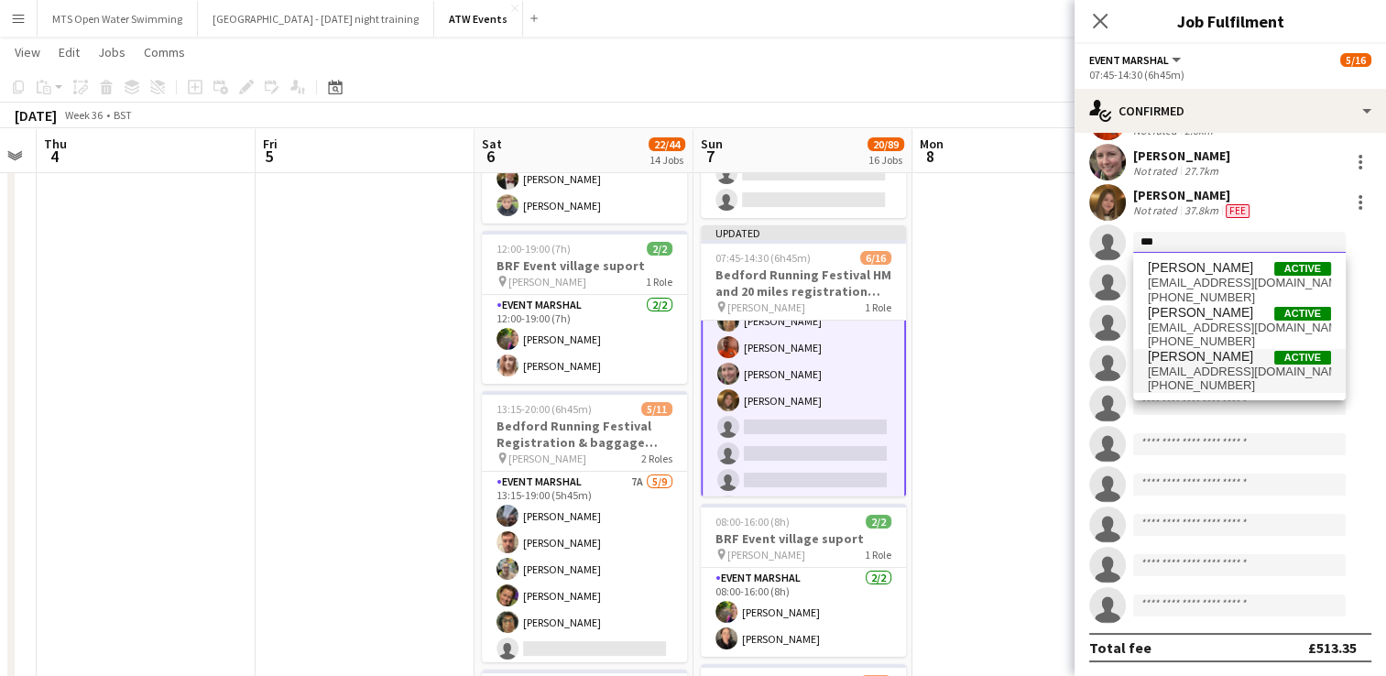
type input "***"
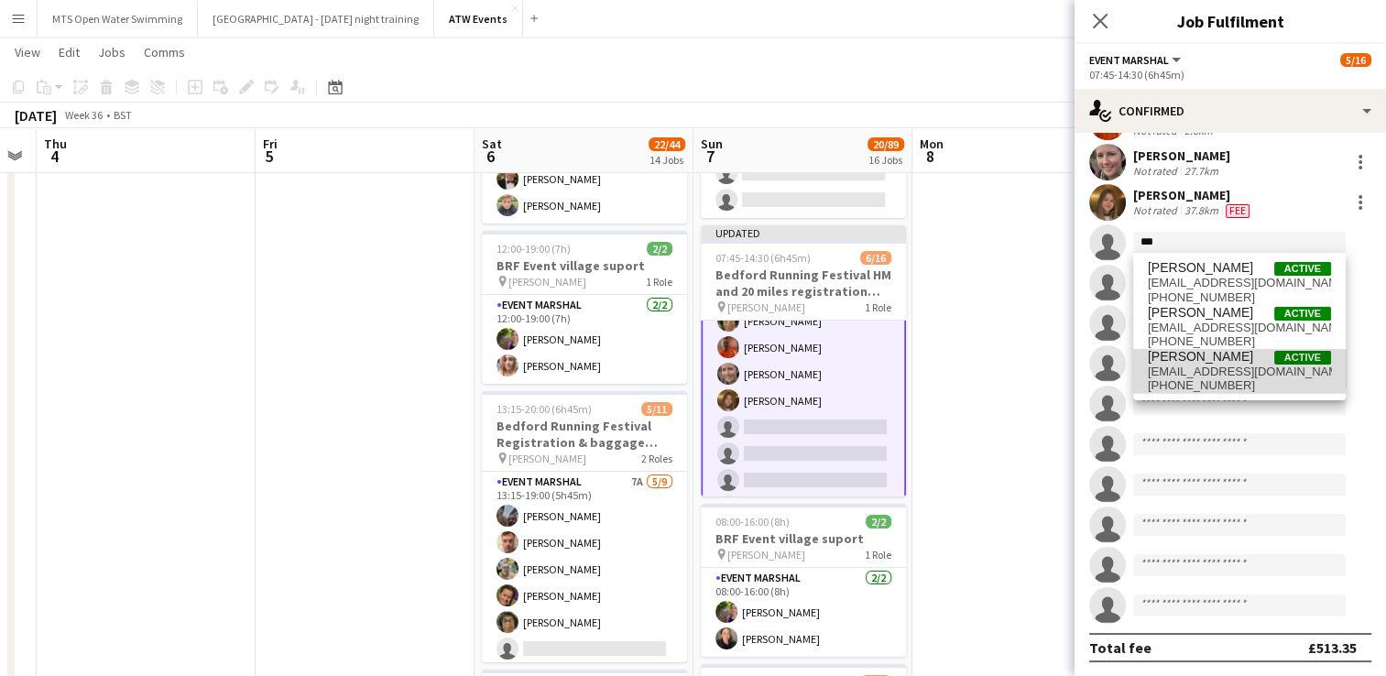
click at [681, 354] on span "[PERSON_NAME]" at bounding box center [1200, 357] width 105 height 16
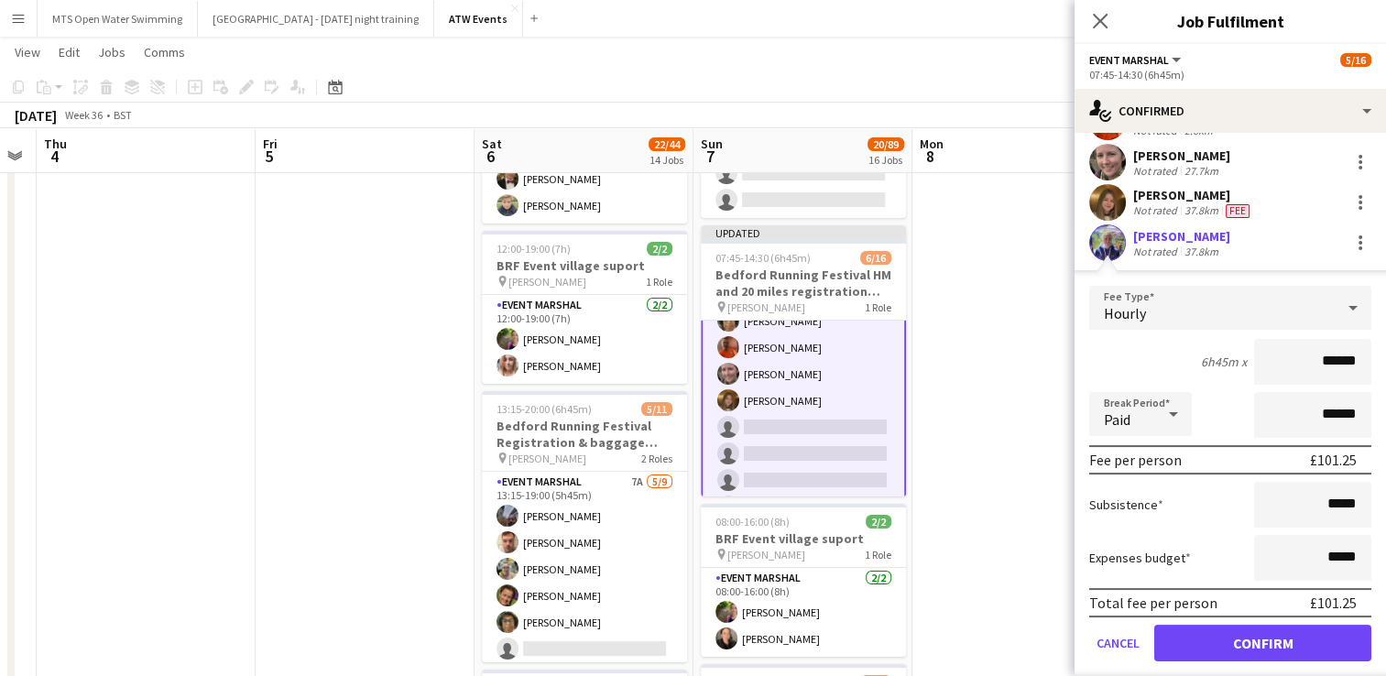
type input "******"
click at [681, 652] on button "Confirm" at bounding box center [1262, 643] width 217 height 37
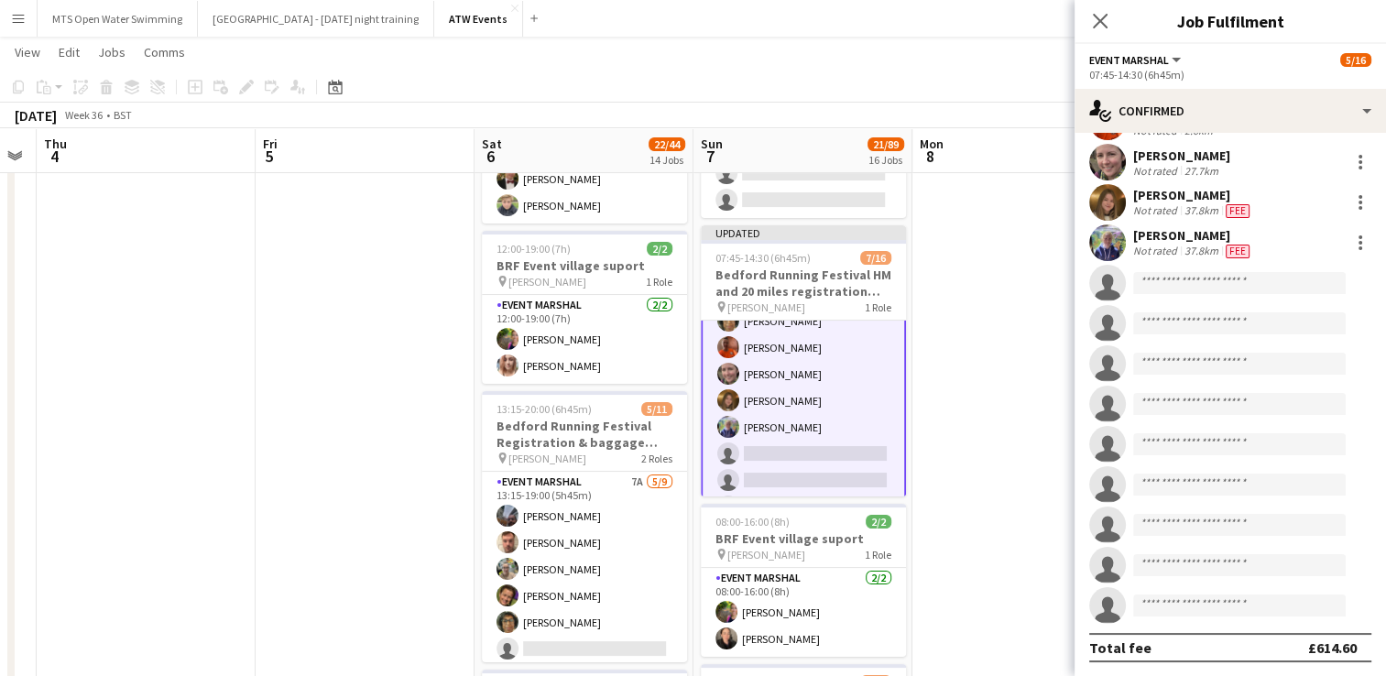
scroll to position [0, 0]
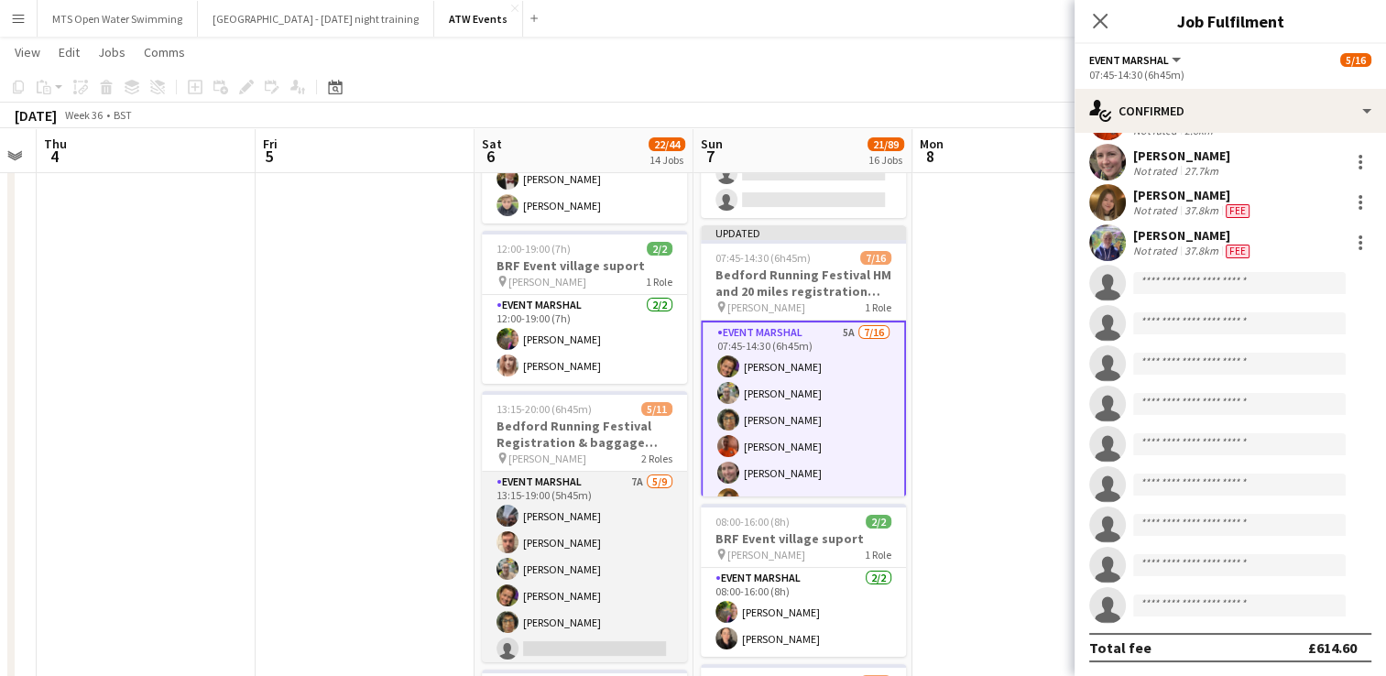
click at [621, 474] on app-card-role "Event Marshal 7A [DATE] 13:15-19:00 (5h45m) [PERSON_NAME] [PERSON_NAME] [PERSON…" at bounding box center [584, 609] width 205 height 275
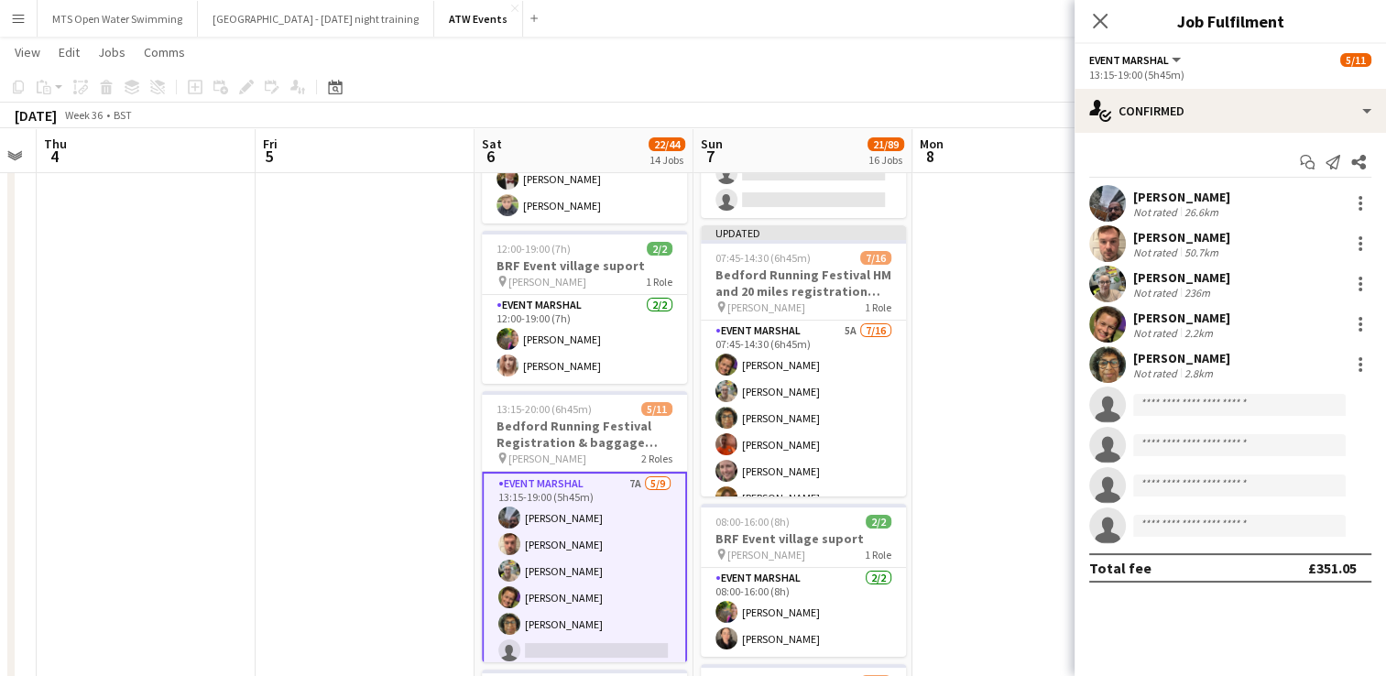
click at [616, 474] on app-card-role "Event Marshal 7A [DATE] 13:15-19:00 (5h45m) [PERSON_NAME] [PERSON_NAME] [PERSON…" at bounding box center [584, 611] width 205 height 278
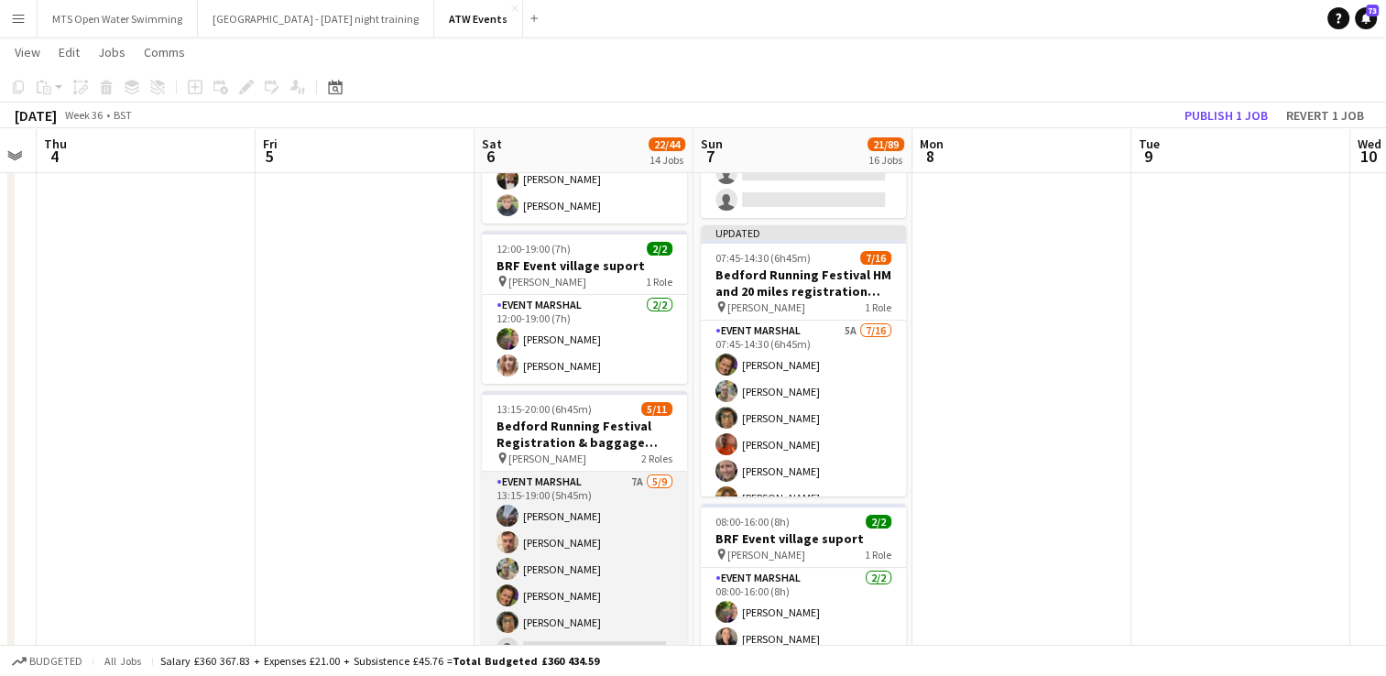
click at [616, 474] on app-card-role "Event Marshal 7A [DATE] 13:15-19:00 (5h45m) [PERSON_NAME] [PERSON_NAME] [PERSON…" at bounding box center [584, 609] width 205 height 275
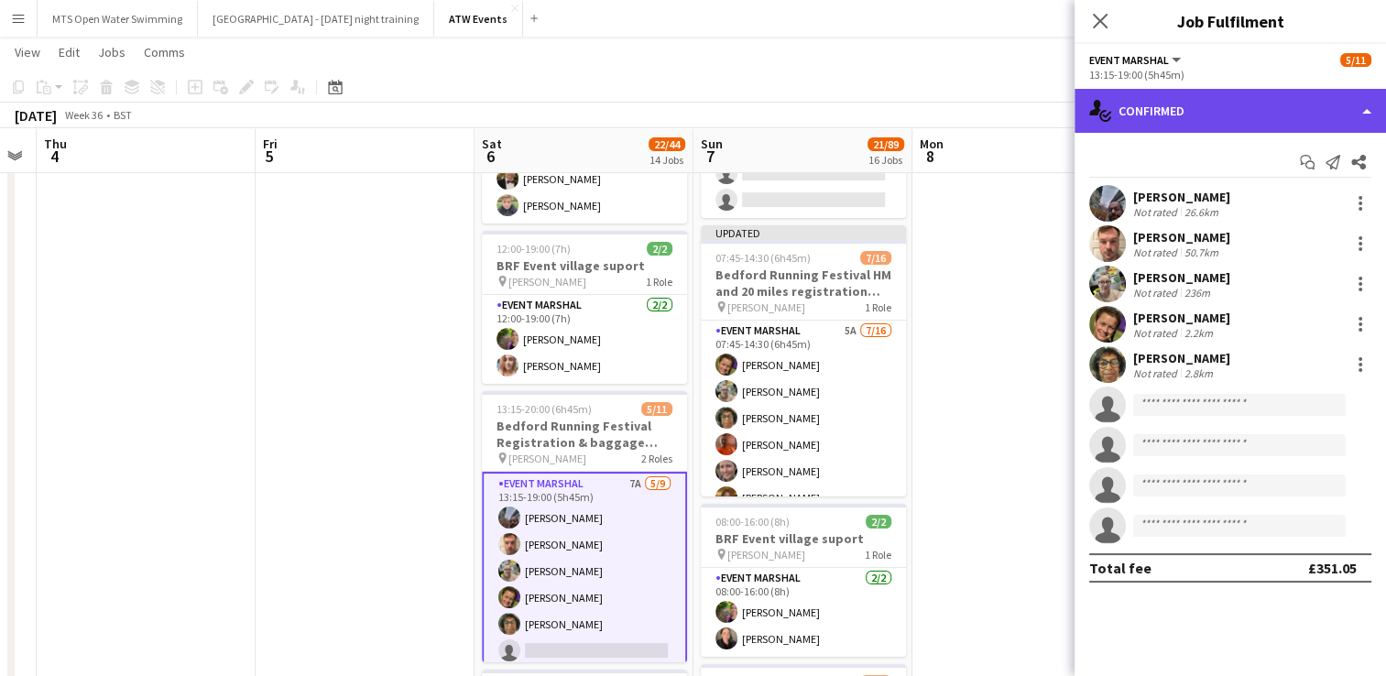
click at [681, 119] on div "single-neutral-actions-check-2 Confirmed" at bounding box center [1229, 111] width 311 height 44
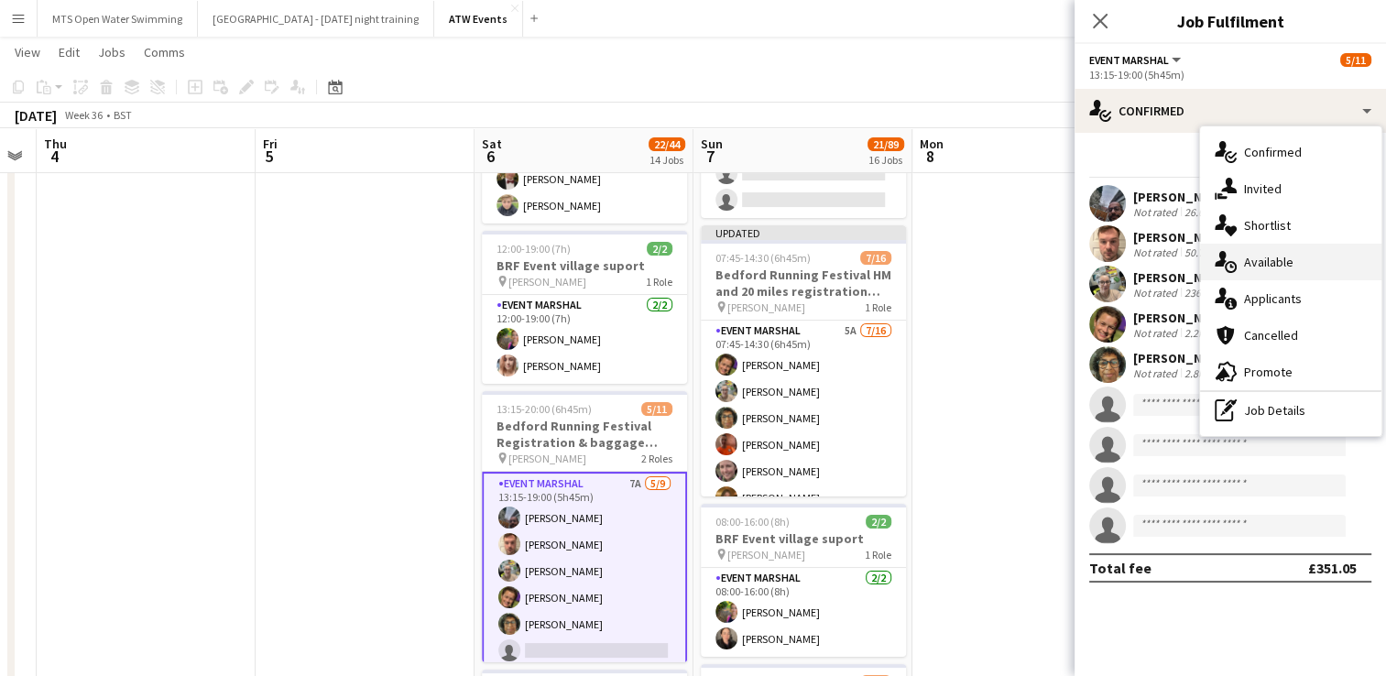
click at [681, 259] on div "single-neutral-actions-upload Available" at bounding box center [1290, 262] width 181 height 37
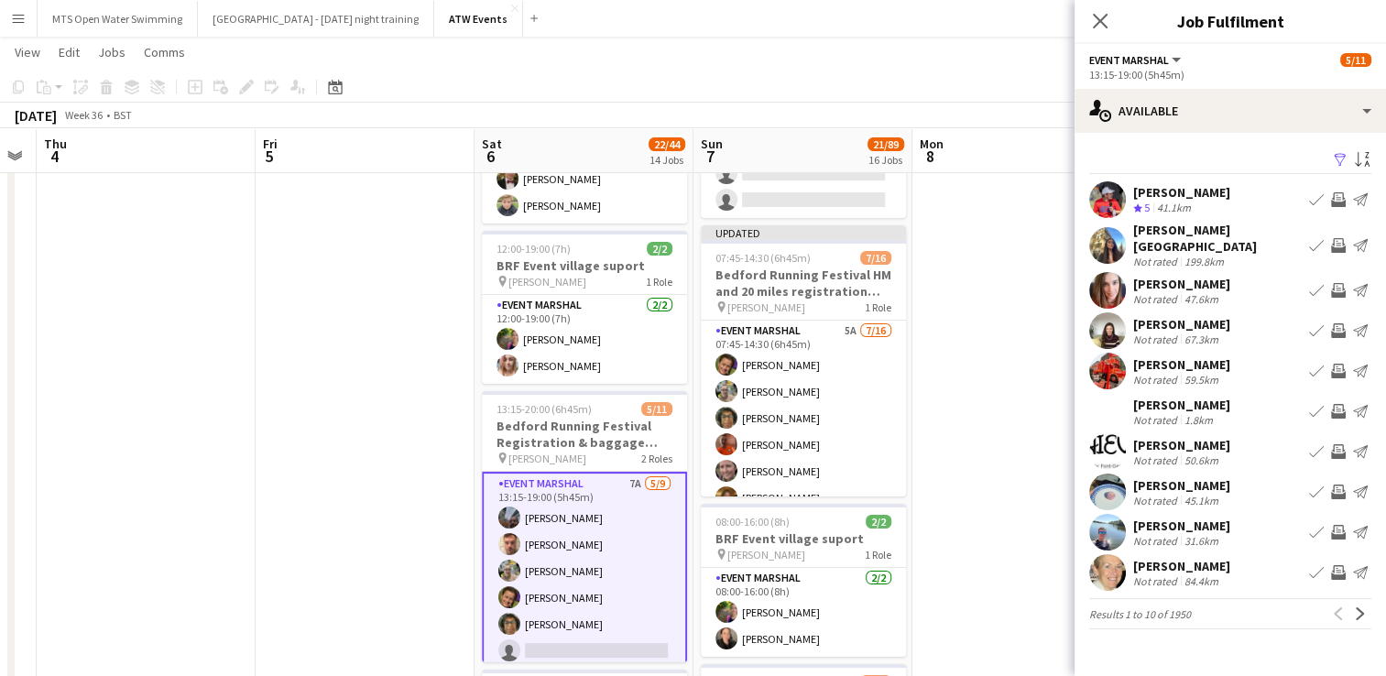
click at [614, 472] on app-card-role "Event Marshal 7A [DATE] 13:15-19:00 (5h45m) [PERSON_NAME] [PERSON_NAME] [PERSON…" at bounding box center [584, 611] width 205 height 278
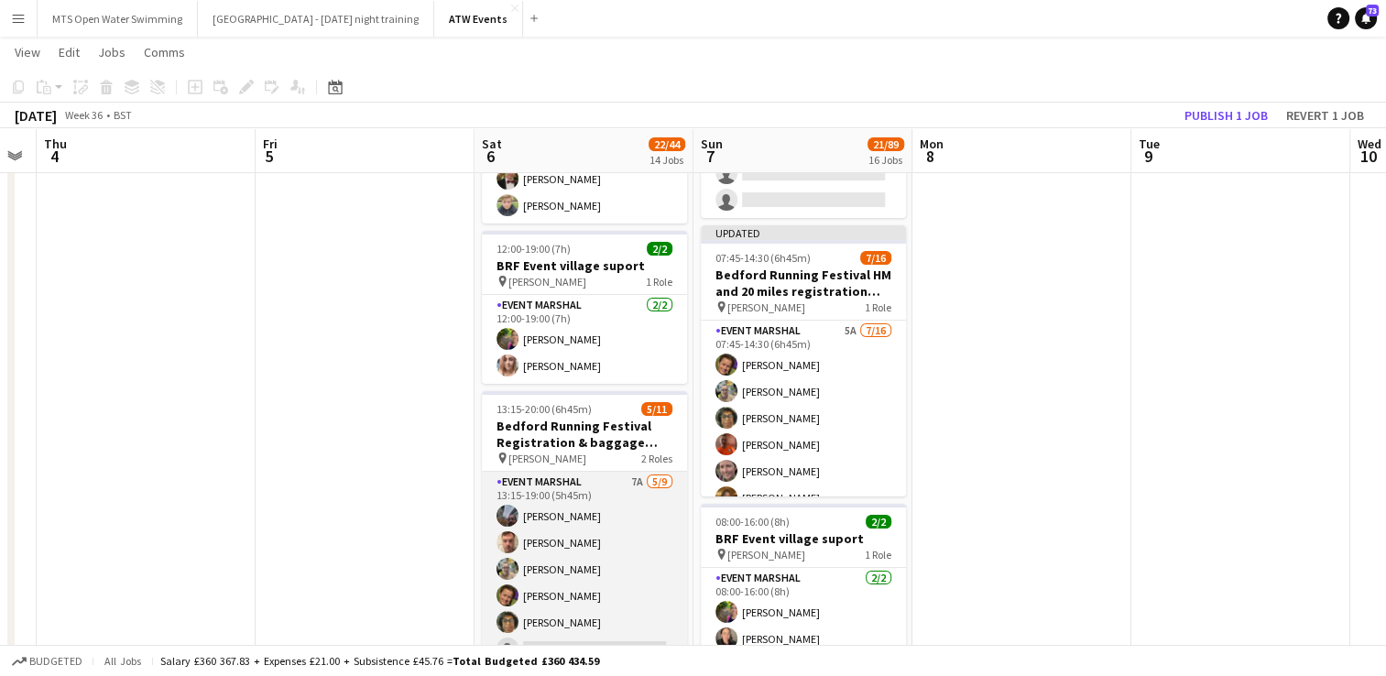
click at [616, 476] on app-card-role "Event Marshal 7A [DATE] 13:15-19:00 (5h45m) [PERSON_NAME] [PERSON_NAME] [PERSON…" at bounding box center [584, 609] width 205 height 275
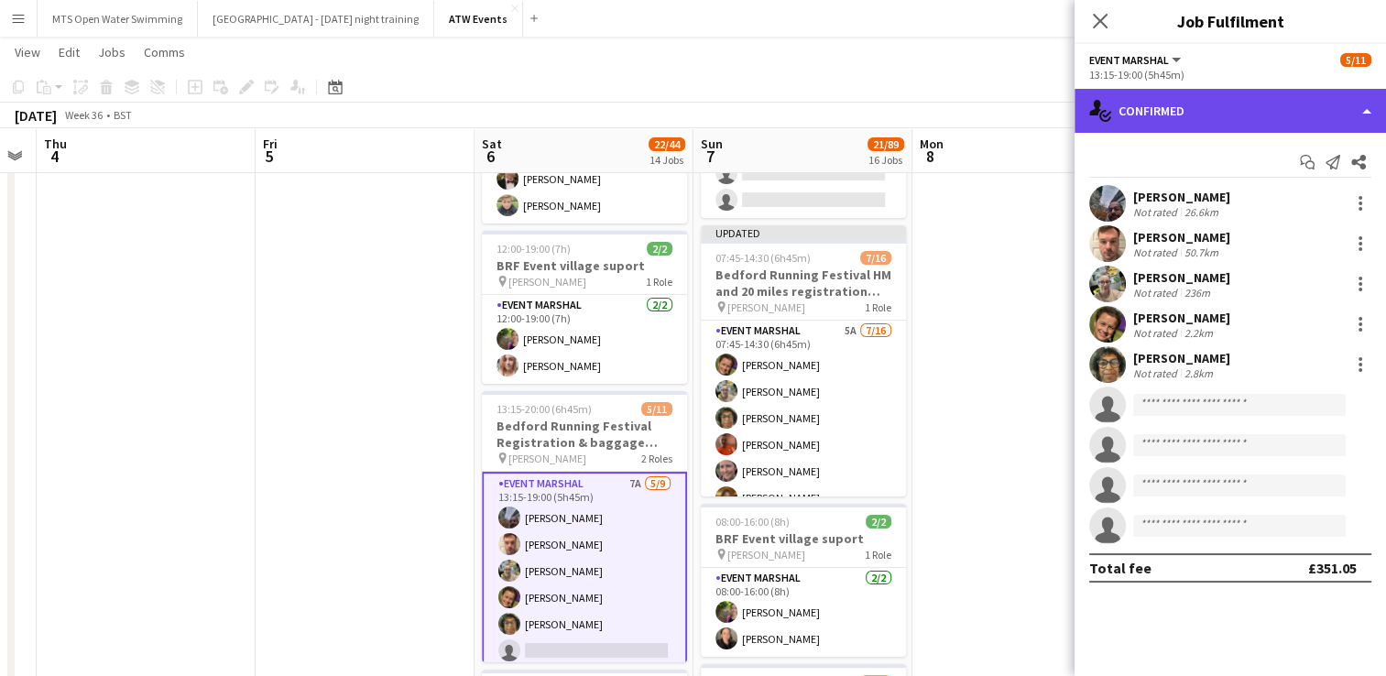
click at [681, 119] on div "single-neutral-actions-check-2 Confirmed" at bounding box center [1229, 111] width 311 height 44
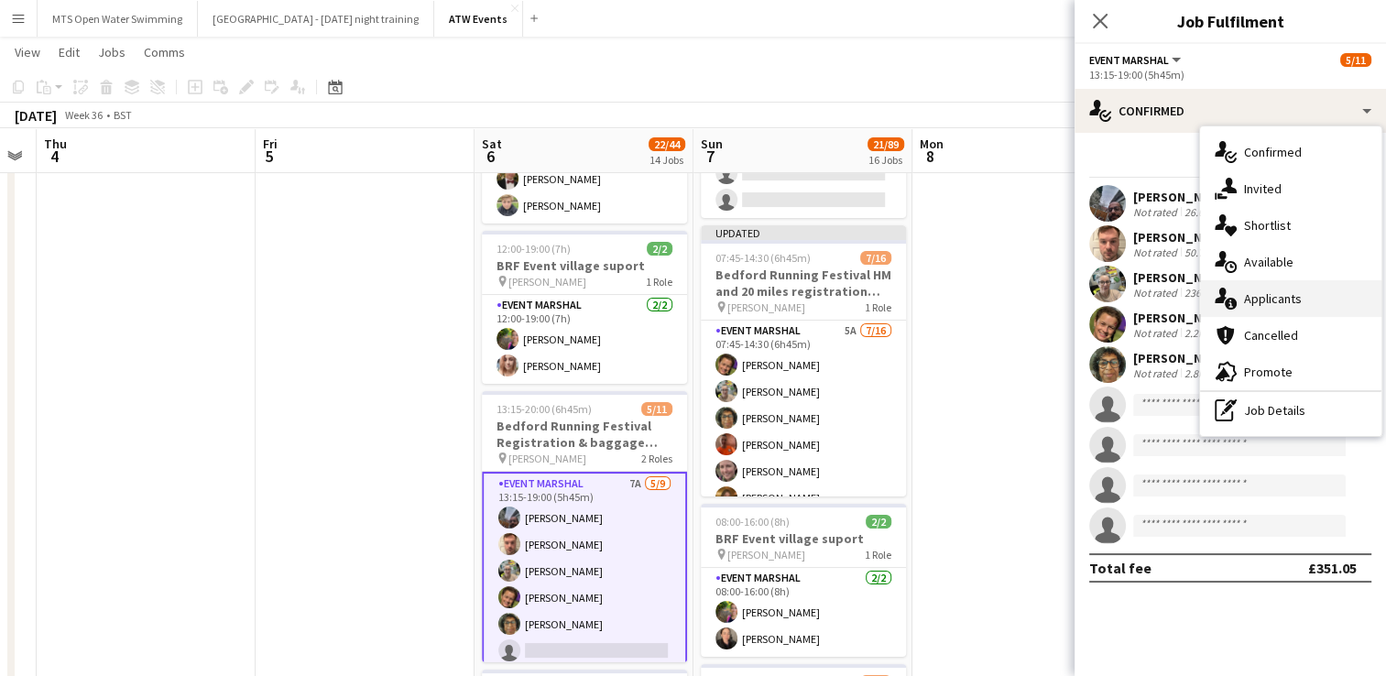
click at [681, 294] on div "single-neutral-actions-information Applicants" at bounding box center [1290, 298] width 181 height 37
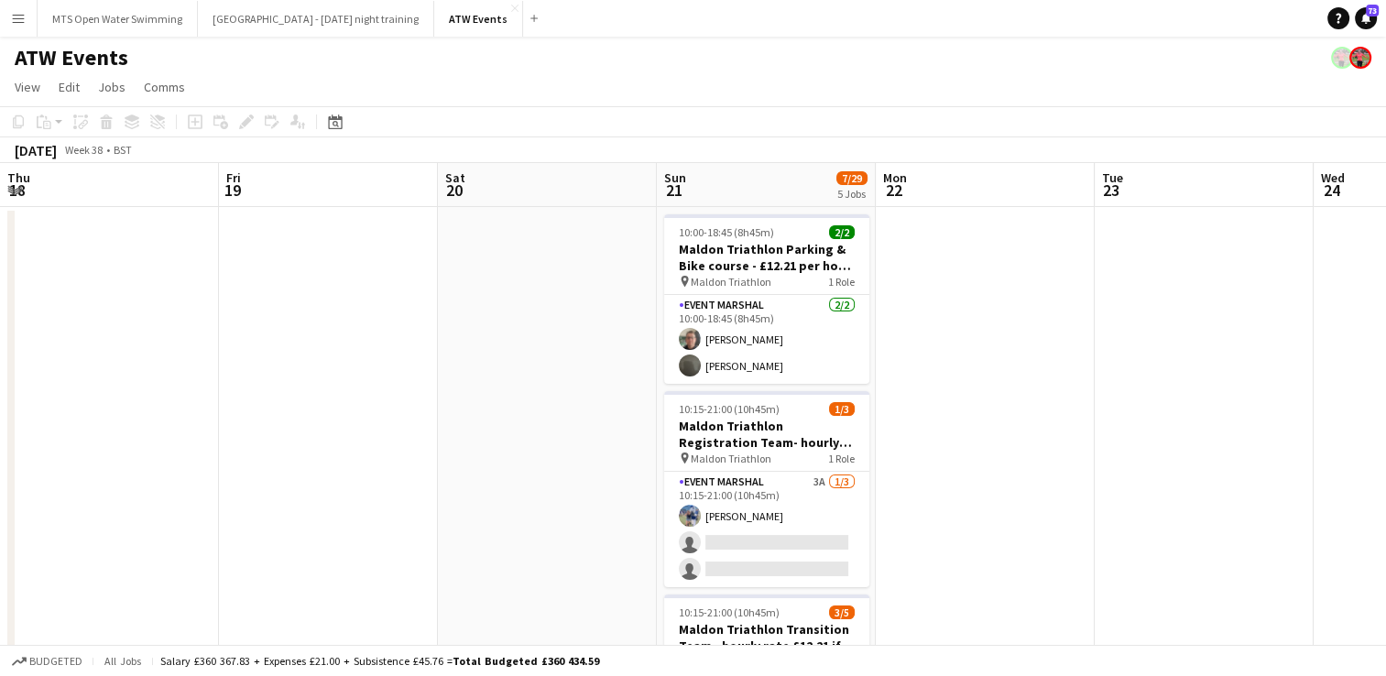
scroll to position [0, 865]
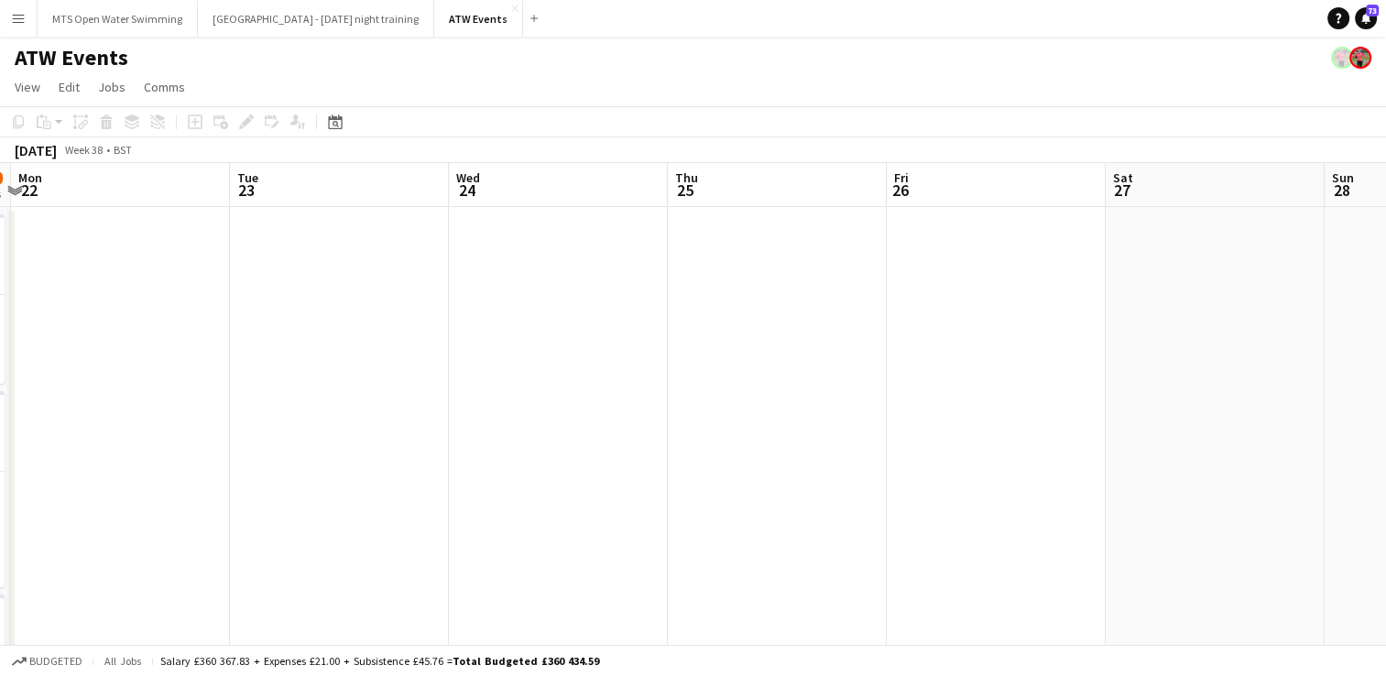
click at [506, 46] on div "ATW Events" at bounding box center [693, 54] width 1386 height 35
